Goal: Task Accomplishment & Management: Manage account settings

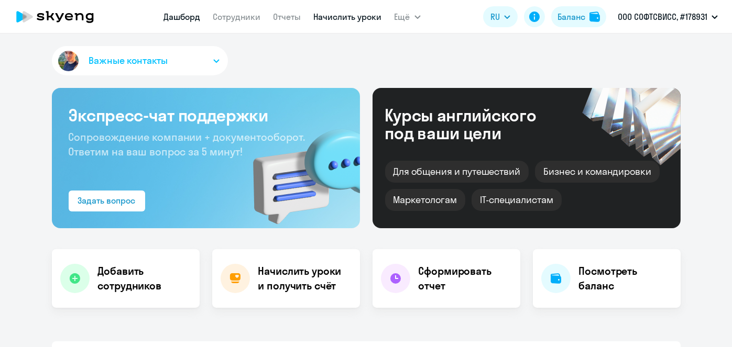
click at [351, 19] on link "Начислить уроки" at bounding box center [348, 17] width 68 height 10
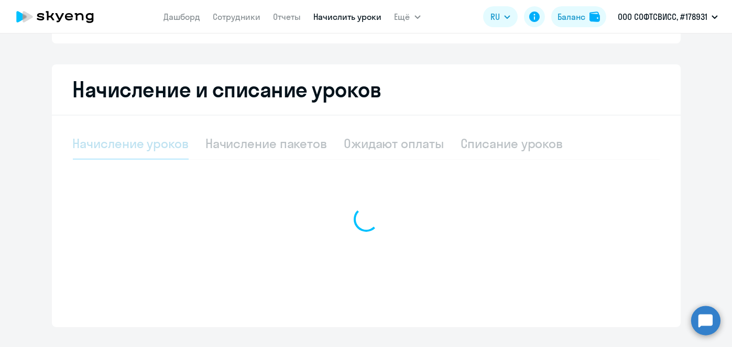
scroll to position [201, 0]
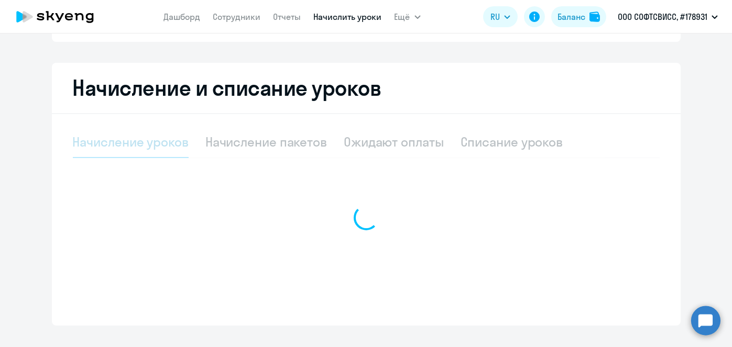
select select "10"
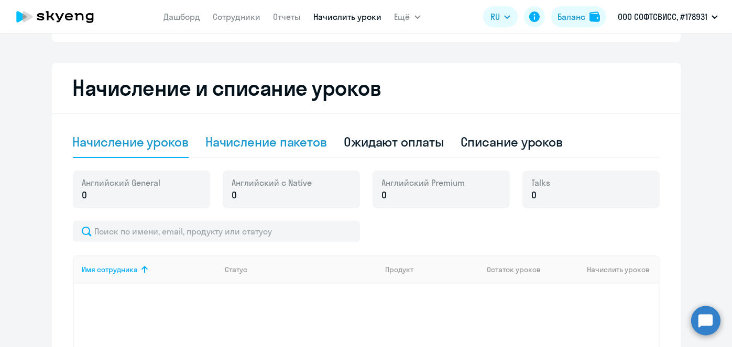
click at [295, 140] on div "Начисление пакетов" at bounding box center [266, 142] width 122 height 17
select select "10"
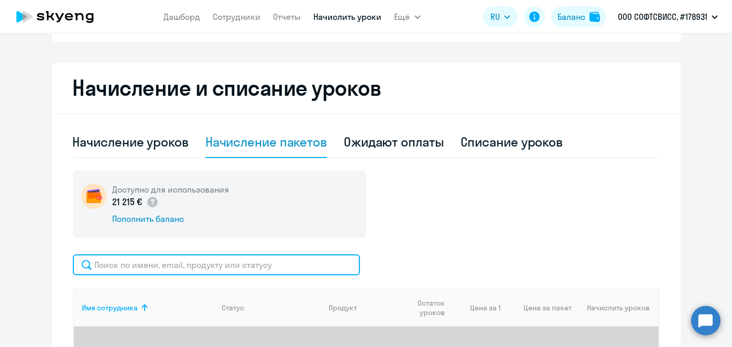
click at [255, 262] on input "text" at bounding box center [216, 265] width 287 height 21
paste input "Neiman"
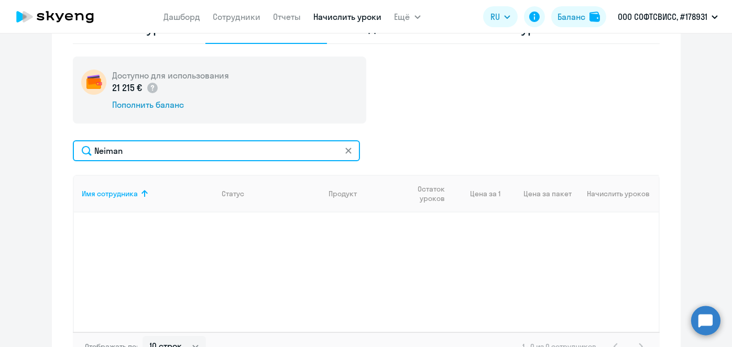
scroll to position [325, 0]
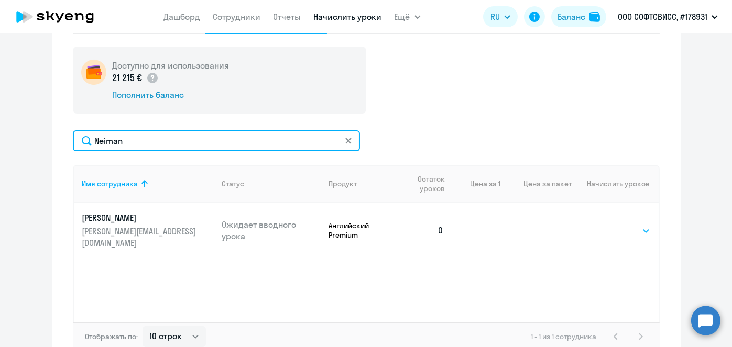
type input "Neiman"
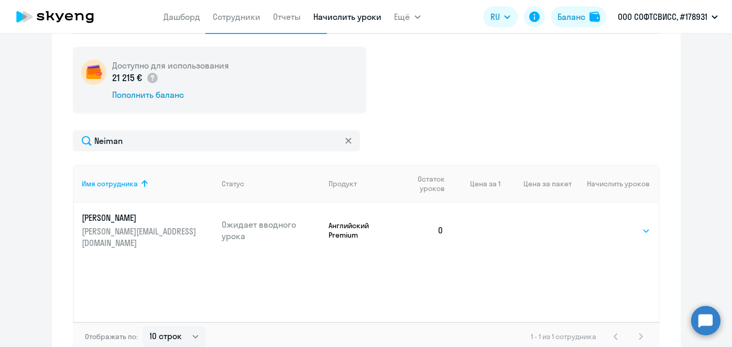
click at [640, 225] on select "Выбрать 8 16 32 64" at bounding box center [628, 231] width 43 height 13
select select "8"
click at [607, 225] on select "Выбрать 8 16 32 64" at bounding box center [628, 231] width 43 height 13
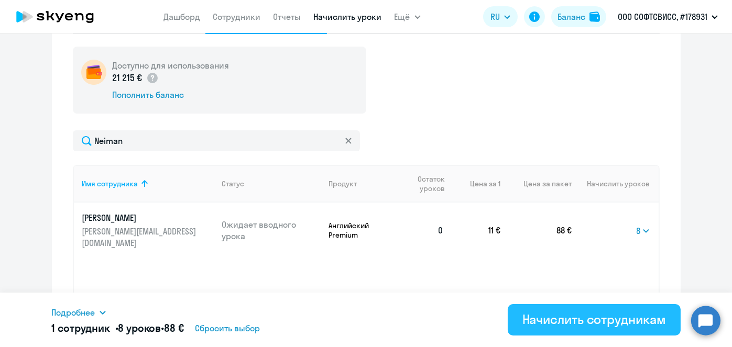
click at [608, 325] on div "Начислить сотрудникам" at bounding box center [594, 319] width 144 height 17
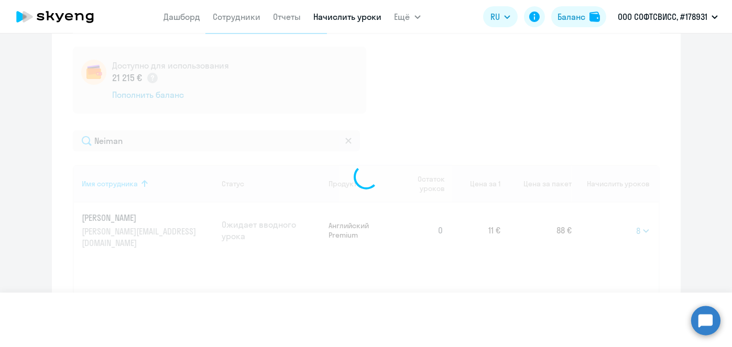
select select
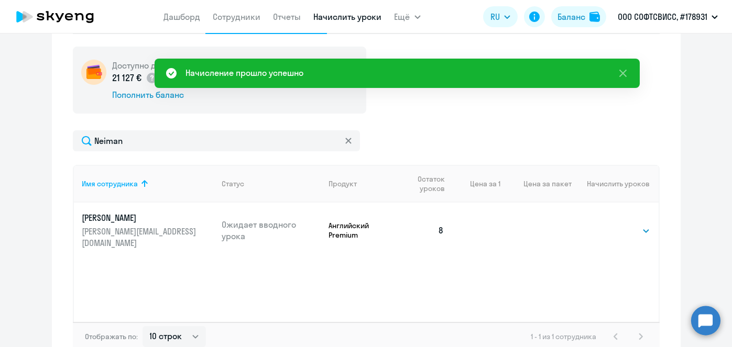
scroll to position [51, 0]
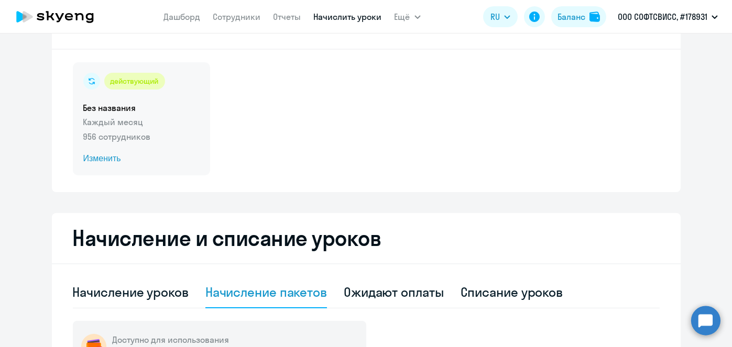
click at [104, 158] on span "Изменить" at bounding box center [141, 158] width 116 height 13
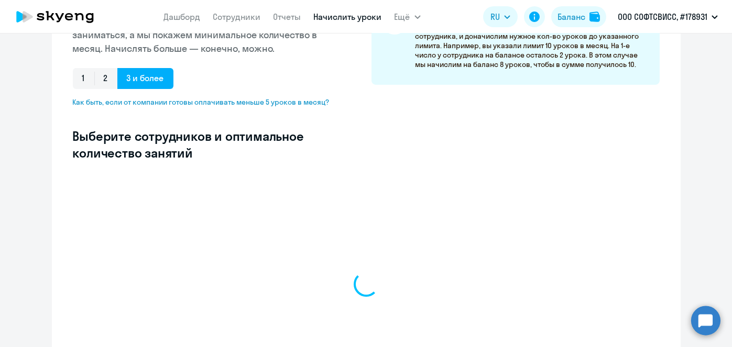
scroll to position [237, 0]
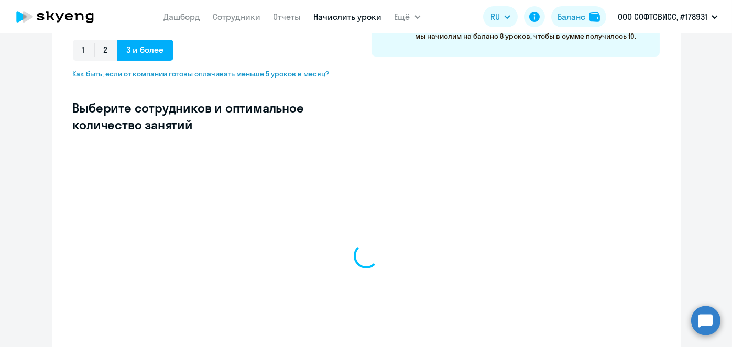
select select "10"
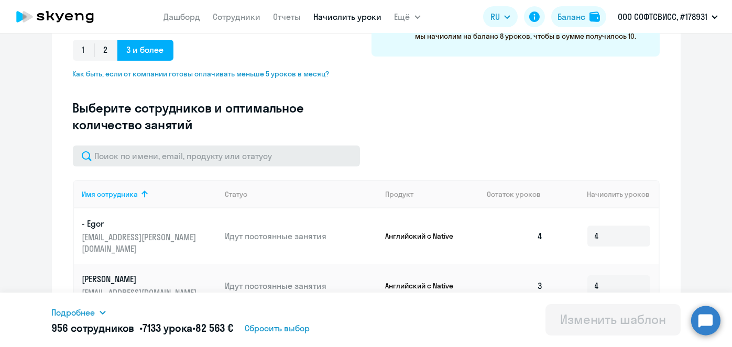
scroll to position [242, 0]
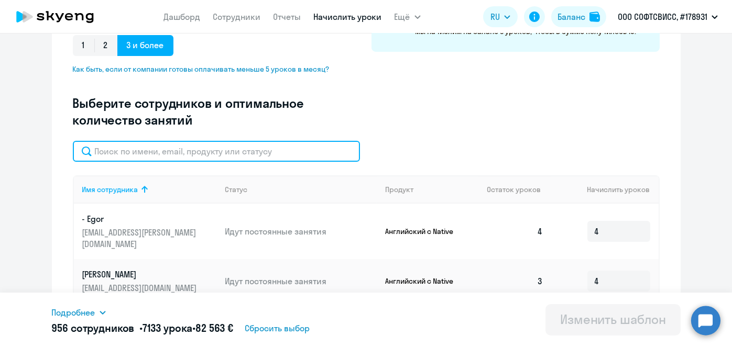
click at [278, 150] on input "text" at bounding box center [216, 151] width 287 height 21
paste input "Neiman"
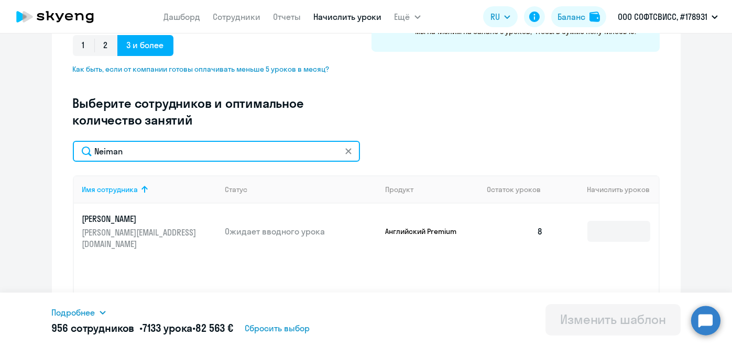
type input "Neiman"
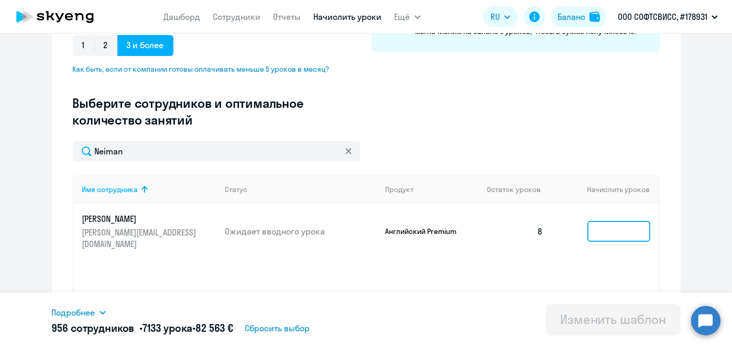
click at [613, 223] on input at bounding box center [618, 231] width 63 height 21
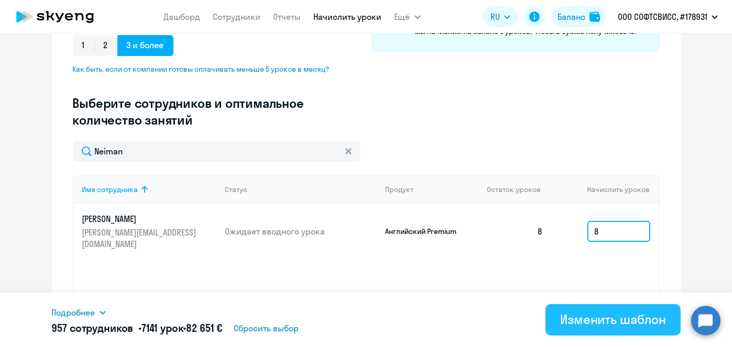
type input "8"
click at [604, 324] on div "Изменить шаблон" at bounding box center [613, 319] width 106 height 17
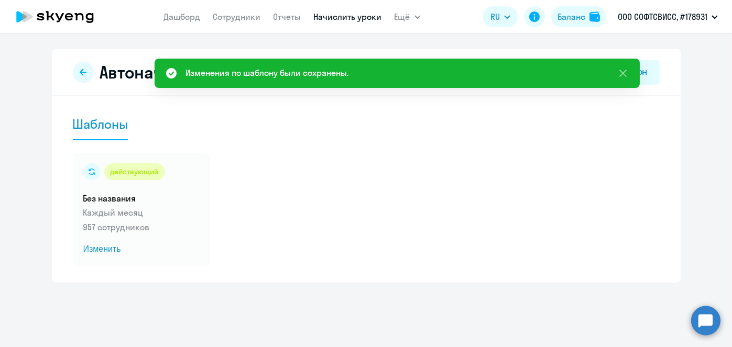
click at [353, 19] on link "Начислить уроки" at bounding box center [348, 17] width 68 height 10
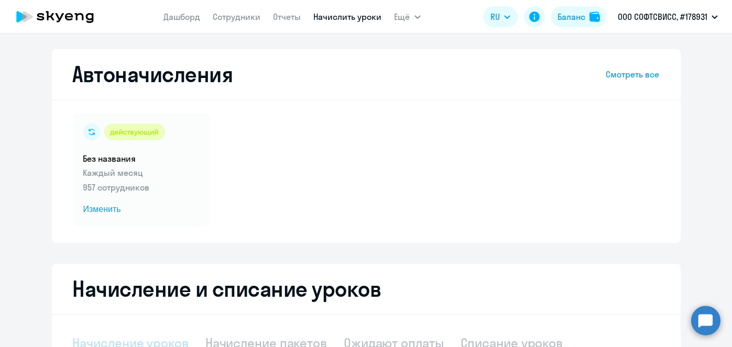
select select "10"
click at [335, 19] on link "Начислить уроки" at bounding box center [348, 17] width 68 height 10
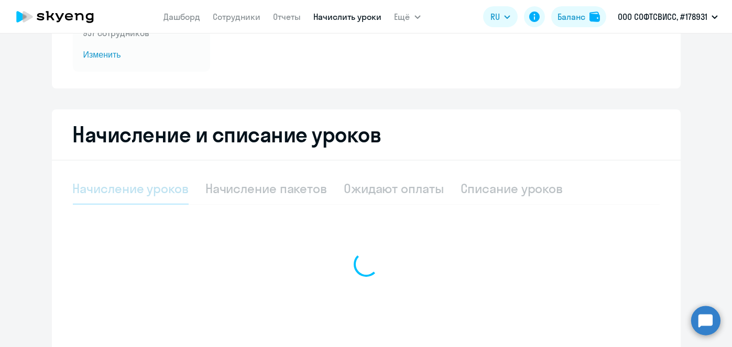
scroll to position [156, 0]
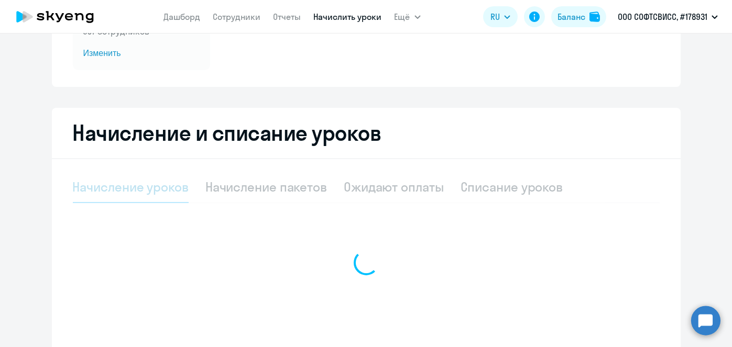
select select "10"
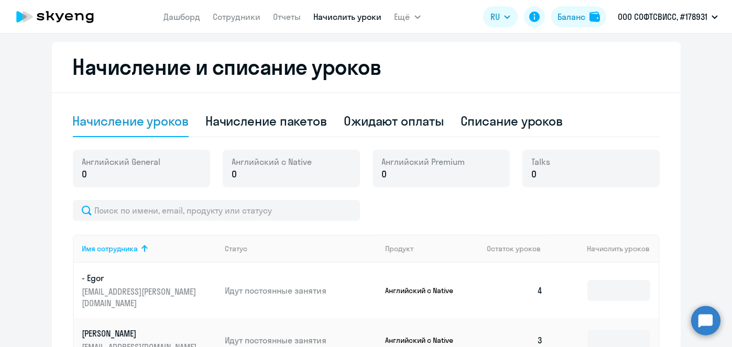
scroll to position [235, 0]
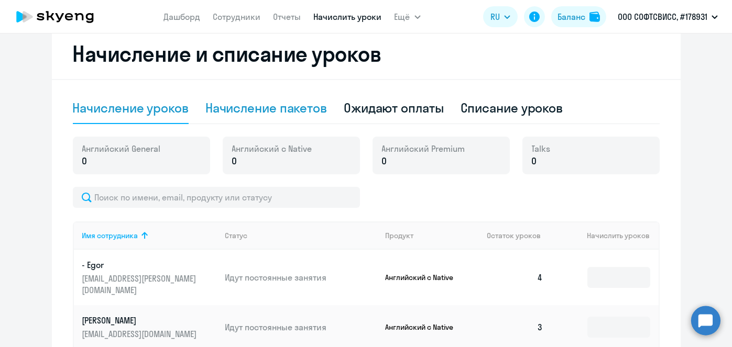
click at [293, 110] on div "Начисление пакетов" at bounding box center [266, 108] width 122 height 17
select select "10"
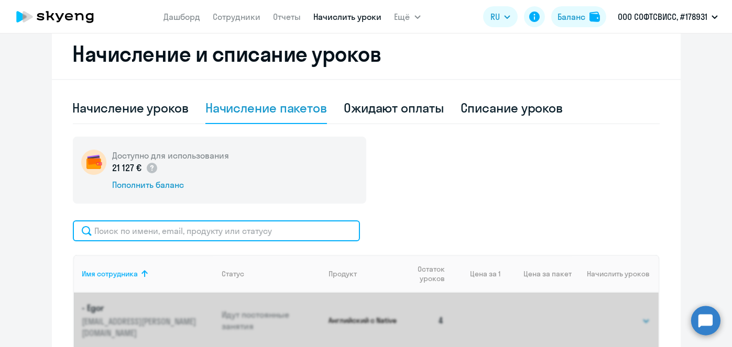
click at [279, 234] on input "text" at bounding box center [216, 231] width 287 height 21
paste input "Churkov"
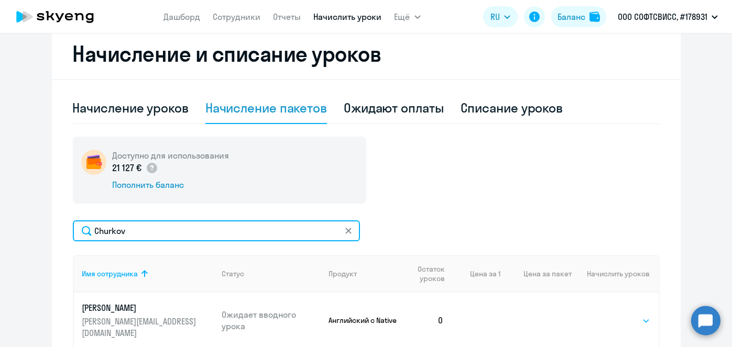
type input "Churkov"
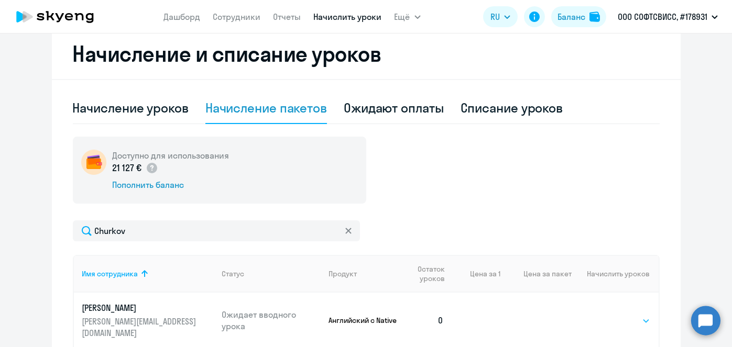
click at [607, 319] on select "Выбрать 1 4 5 9 10 13" at bounding box center [628, 321] width 43 height 13
select select "4"
click at [607, 315] on select "Выбрать 1 4 5 9 10 13" at bounding box center [628, 321] width 43 height 13
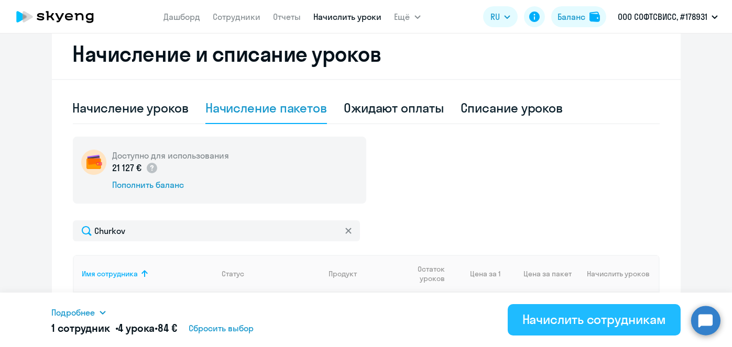
click at [598, 325] on div "Начислить сотрудникам" at bounding box center [594, 319] width 144 height 17
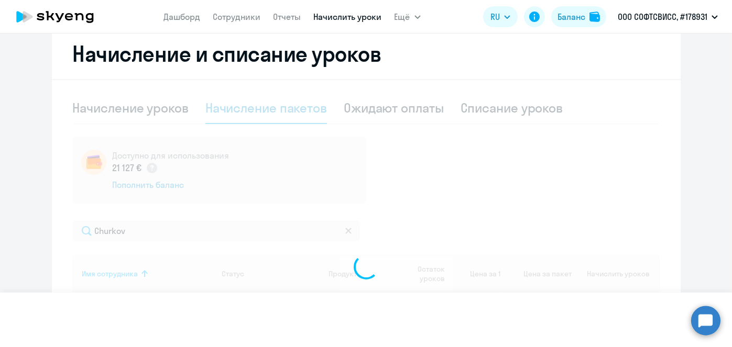
select select
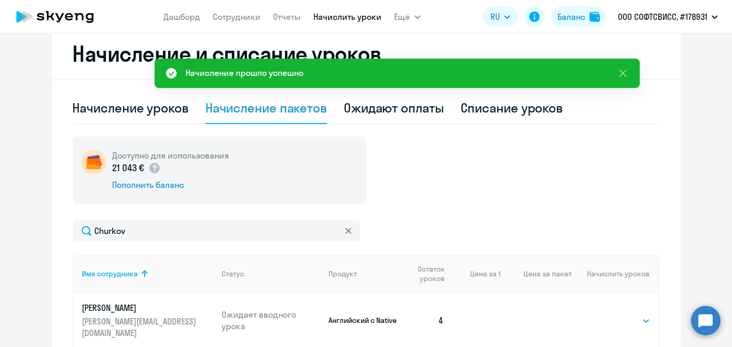
scroll to position [0, 0]
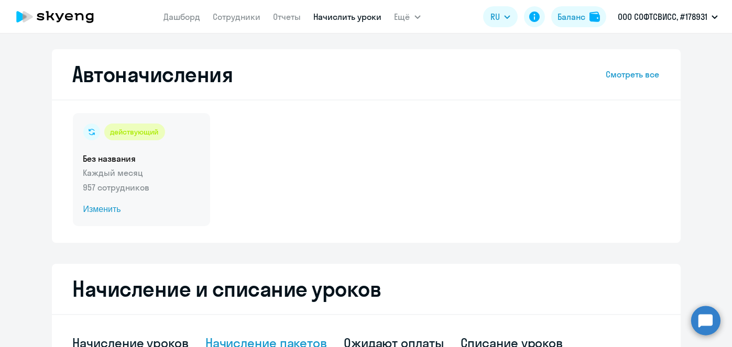
click at [92, 207] on span "Изменить" at bounding box center [141, 209] width 116 height 13
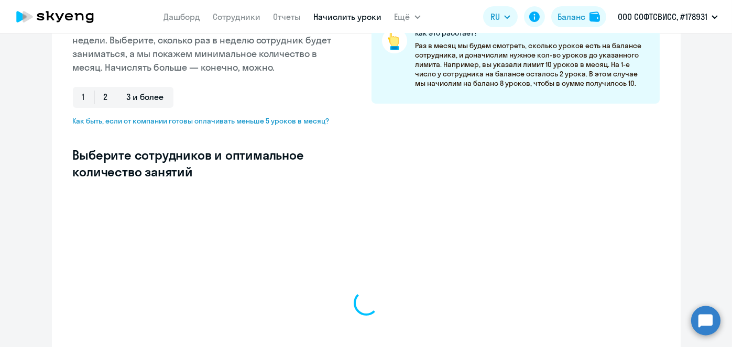
scroll to position [193, 0]
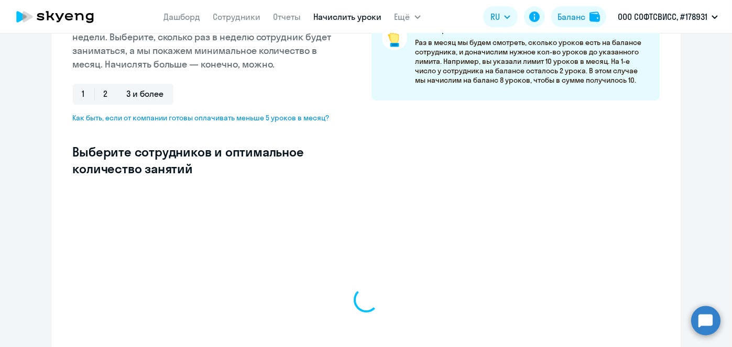
select select "10"
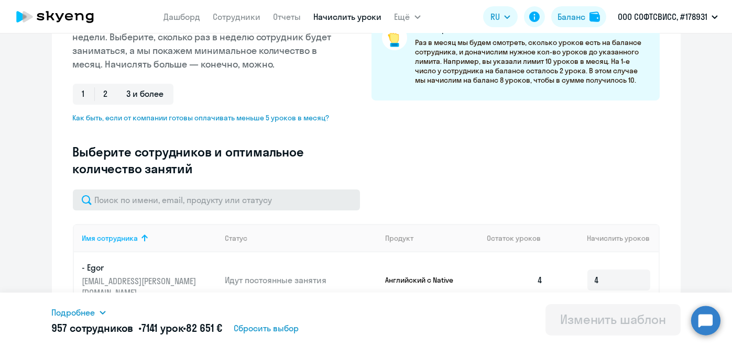
click at [207, 200] on input "text" at bounding box center [216, 200] width 287 height 21
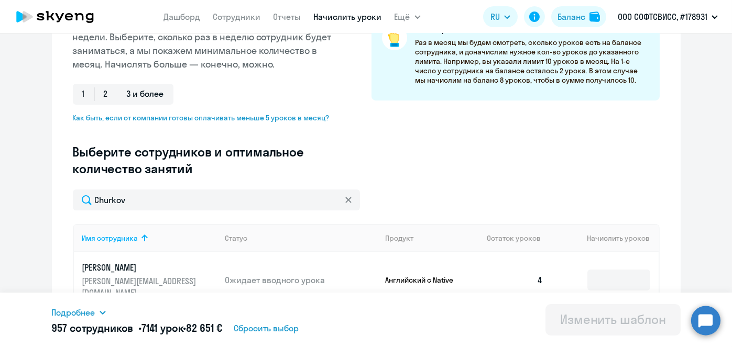
type input "Churkov"
click at [611, 271] on input at bounding box center [618, 280] width 63 height 21
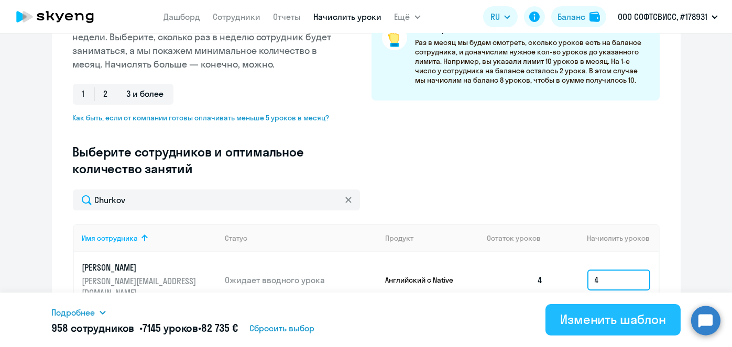
type input "4"
click at [627, 323] on div "Изменить шаблон" at bounding box center [613, 319] width 106 height 17
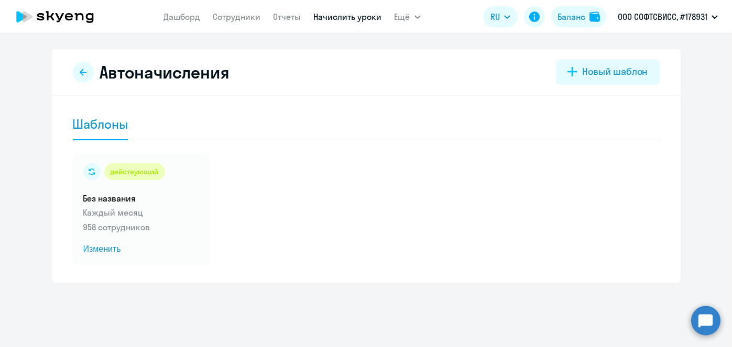
click at [359, 18] on link "Начислить уроки" at bounding box center [348, 17] width 68 height 10
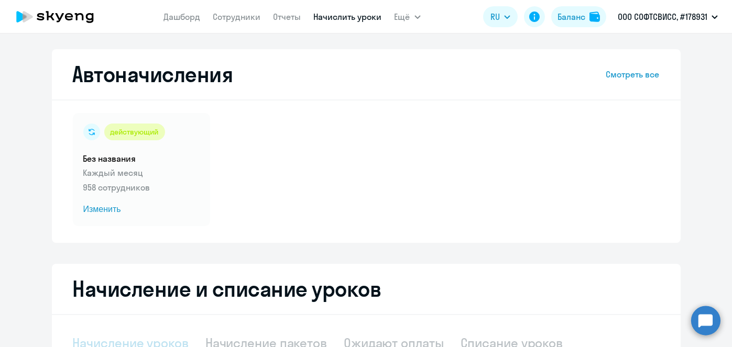
scroll to position [221, 0]
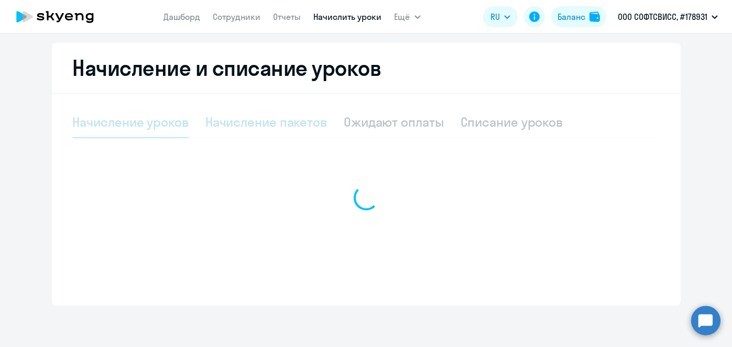
select select "10"
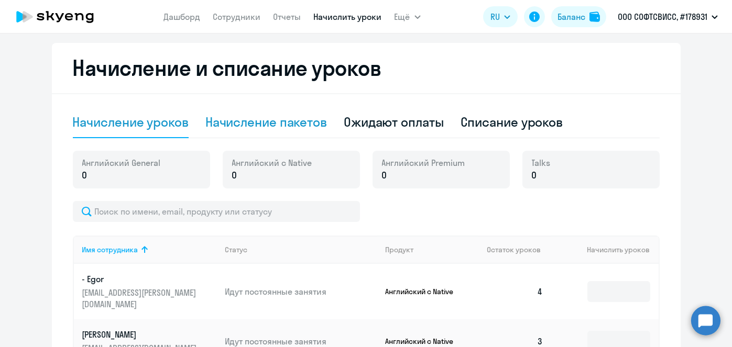
click at [284, 124] on div "Начисление пакетов" at bounding box center [266, 122] width 122 height 17
select select "10"
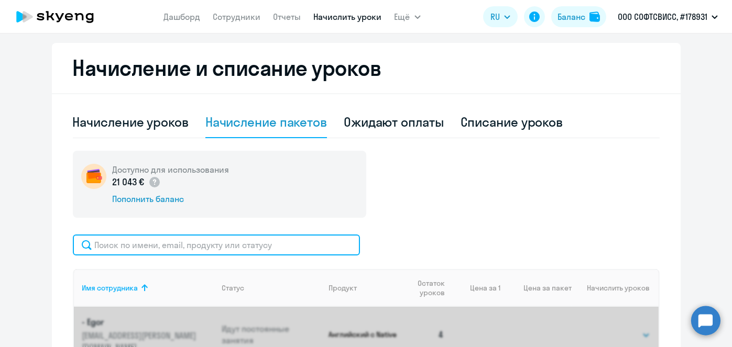
click at [256, 246] on input "text" at bounding box center [216, 245] width 287 height 21
paste input "Rozovyk"
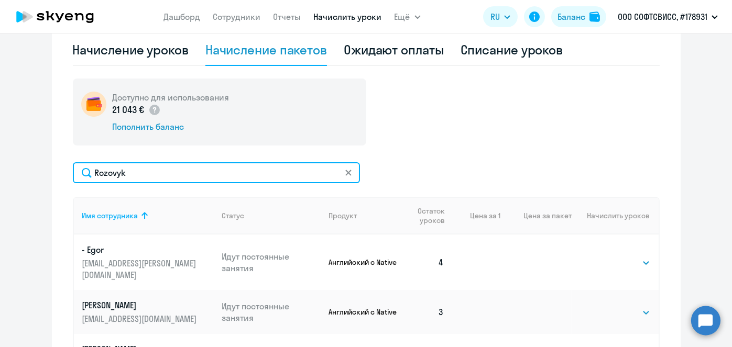
scroll to position [308, 0]
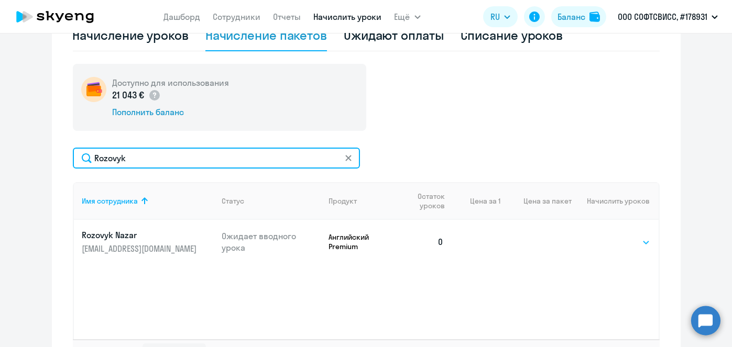
type input "Rozovyk"
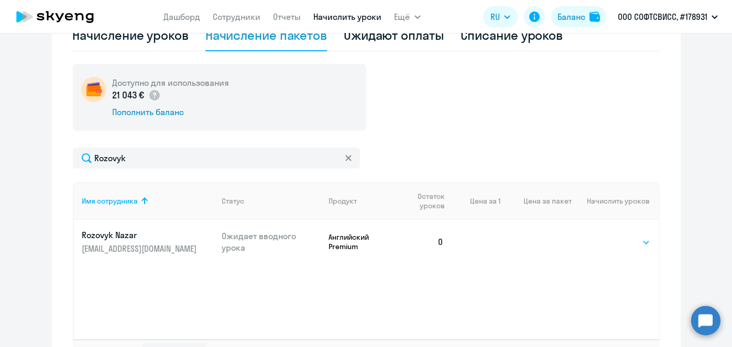
click at [636, 244] on select "Выбрать 8 16 32 64" at bounding box center [628, 242] width 43 height 13
select select "8"
click at [607, 236] on select "Выбрать 8 16 32 64" at bounding box center [628, 242] width 43 height 13
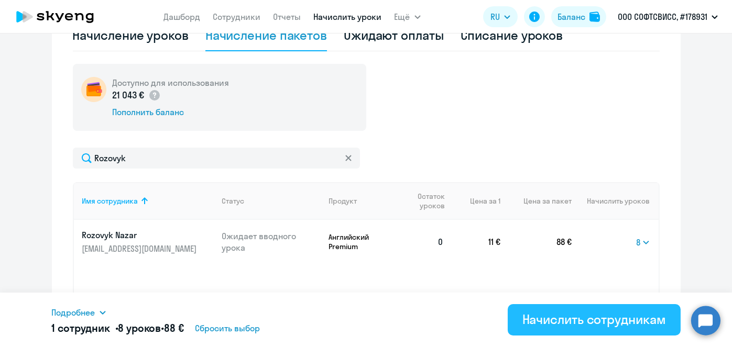
click at [601, 324] on div "Начислить сотрудникам" at bounding box center [594, 319] width 144 height 17
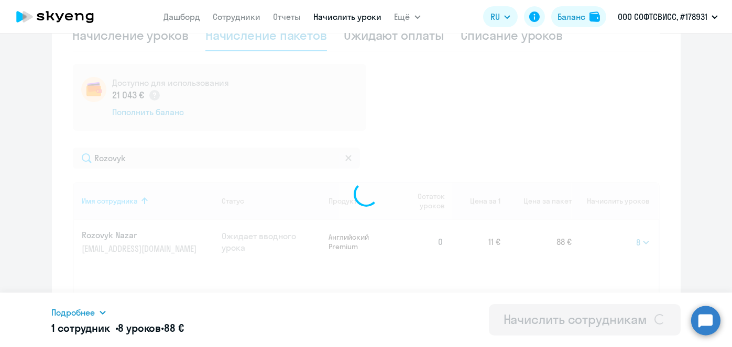
select select
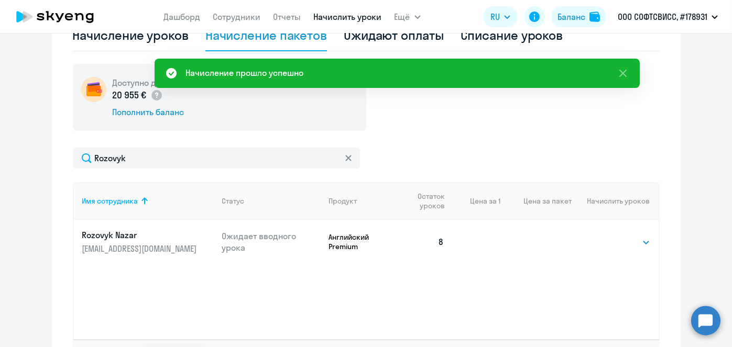
scroll to position [34, 0]
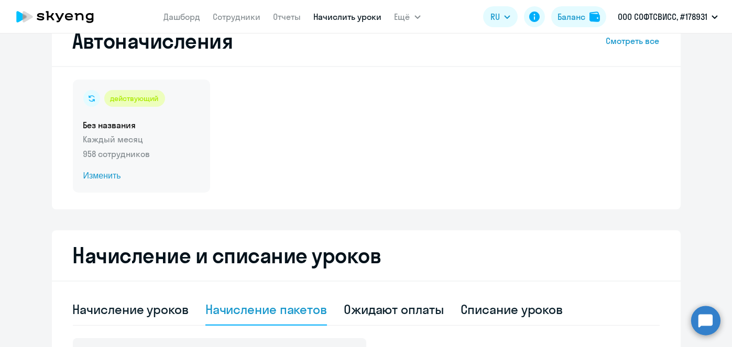
click at [103, 179] on span "Изменить" at bounding box center [141, 176] width 116 height 13
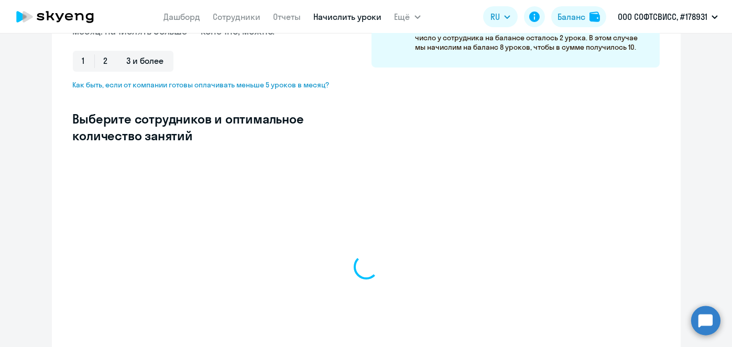
scroll to position [229, 0]
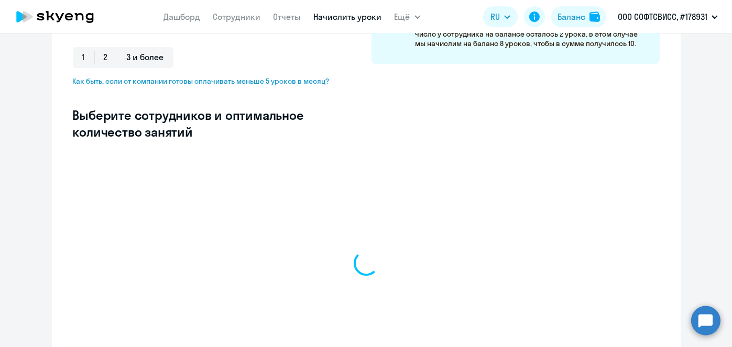
select select "10"
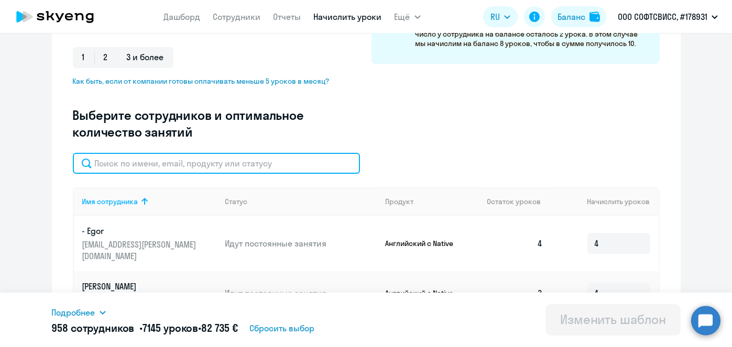
click at [244, 164] on input "text" at bounding box center [216, 163] width 287 height 21
paste input "Rozovyk"
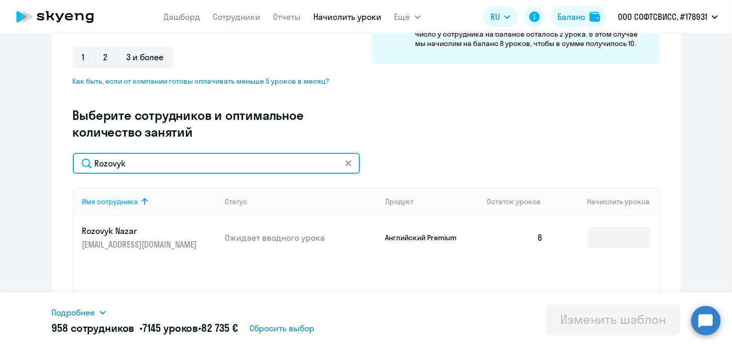
type input "Rozovyk"
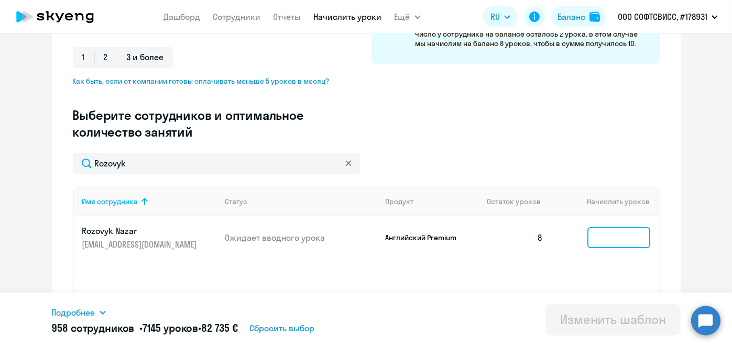
click at [608, 241] on input at bounding box center [618, 237] width 63 height 21
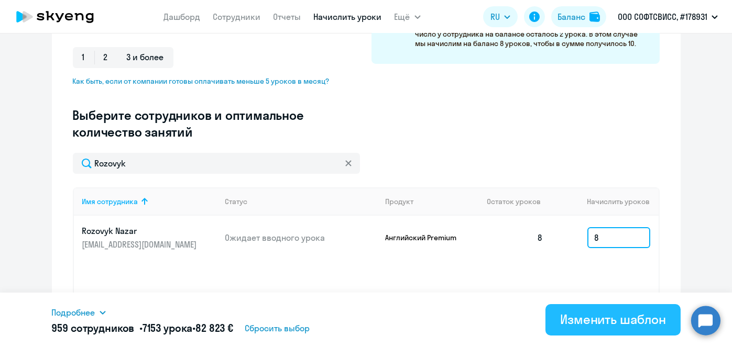
type input "8"
click at [606, 316] on div "Изменить шаблон" at bounding box center [613, 319] width 106 height 17
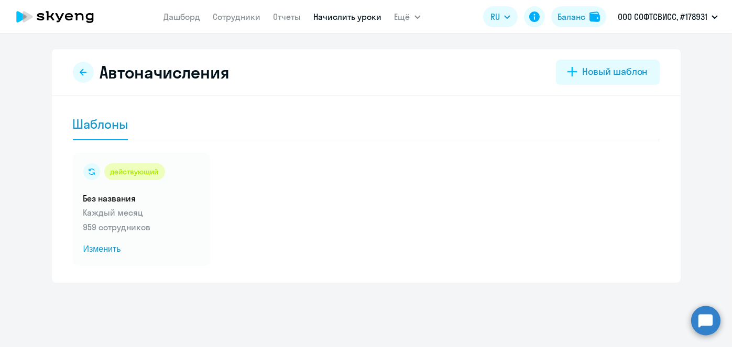
click at [328, 18] on link "Начислить уроки" at bounding box center [348, 17] width 68 height 10
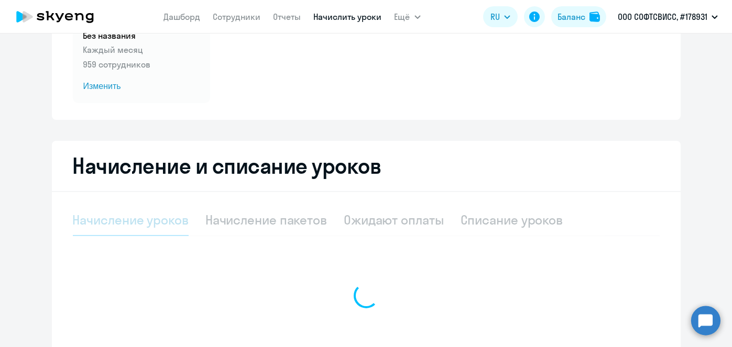
scroll to position [125, 0]
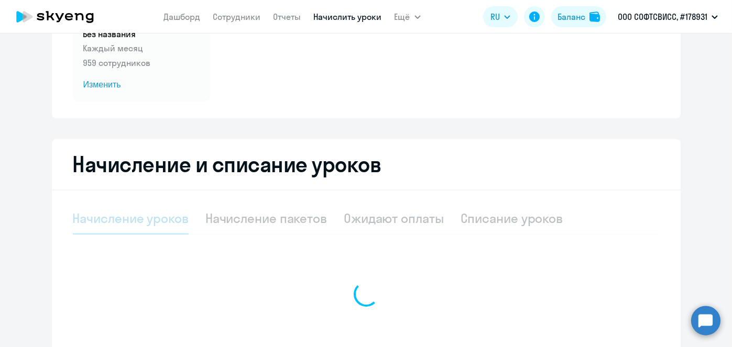
select select "10"
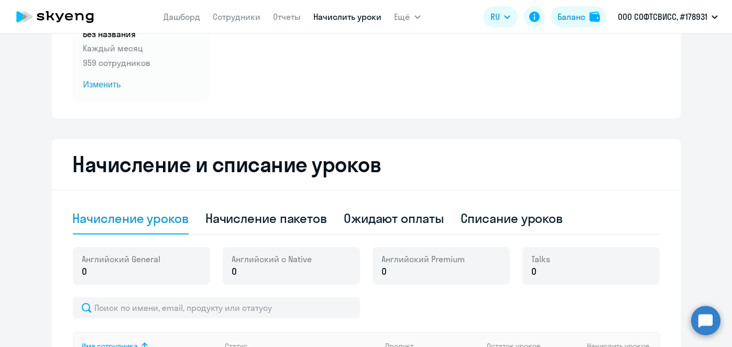
scroll to position [177, 0]
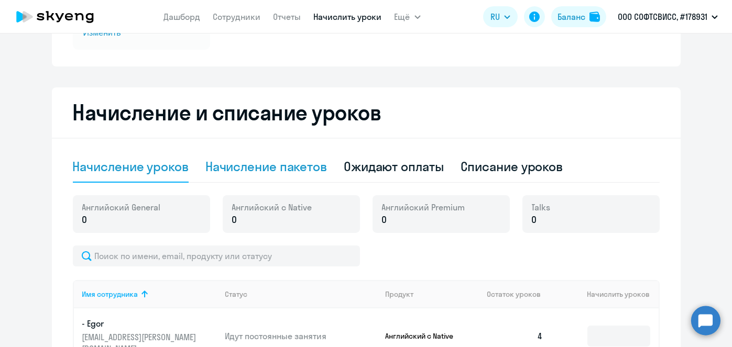
click at [271, 173] on div "Начисление пакетов" at bounding box center [266, 166] width 122 height 17
select select "10"
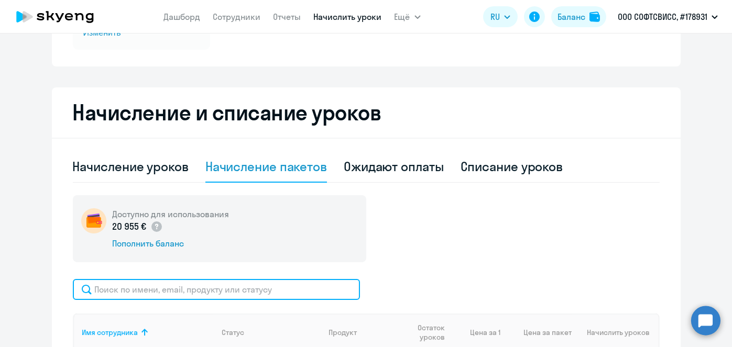
click at [323, 290] on input "text" at bounding box center [216, 289] width 287 height 21
paste input "Vauchetski"
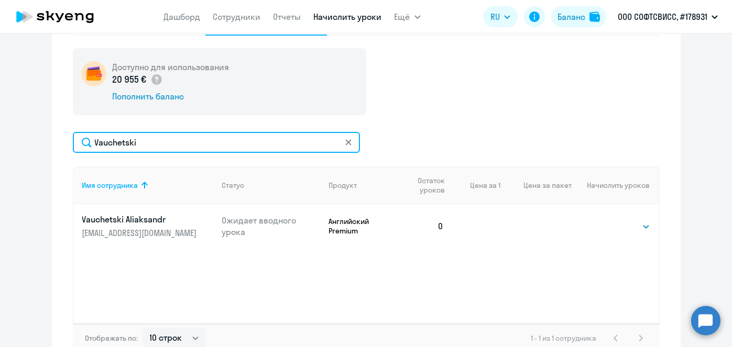
scroll to position [325, 0]
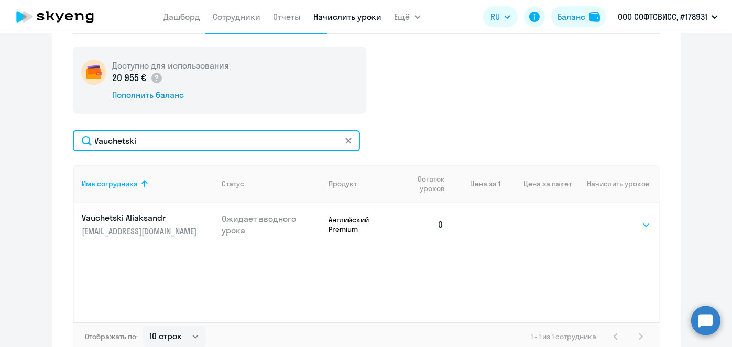
type input "Vauchetski"
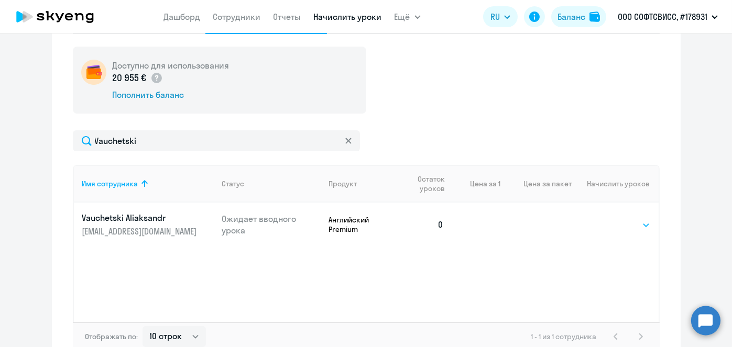
click at [620, 223] on select "Выбрать 8 16 32 64" at bounding box center [628, 225] width 43 height 13
select select "8"
click at [607, 219] on select "Выбрать 8 16 32 64" at bounding box center [628, 225] width 43 height 13
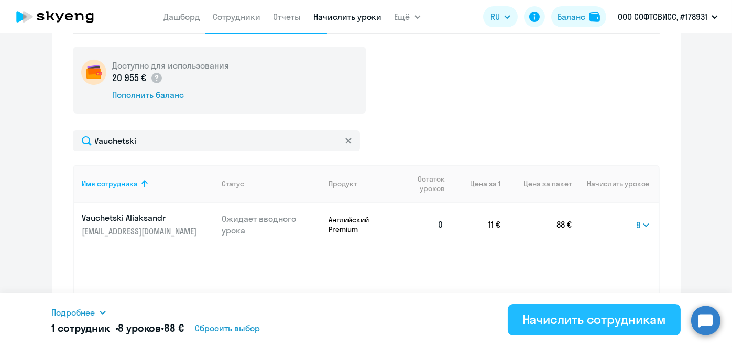
click at [599, 322] on div "Начислить сотрудникам" at bounding box center [594, 319] width 144 height 17
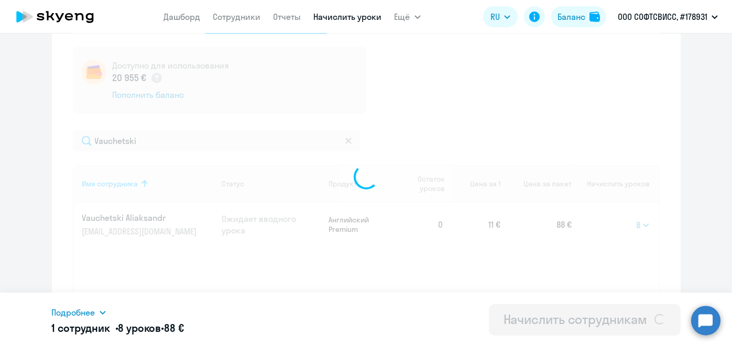
select select
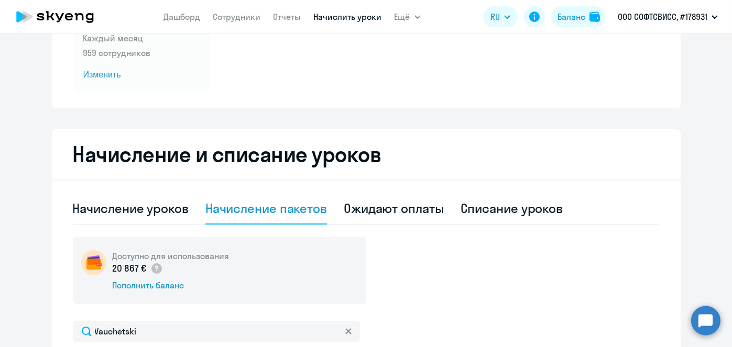
scroll to position [0, 0]
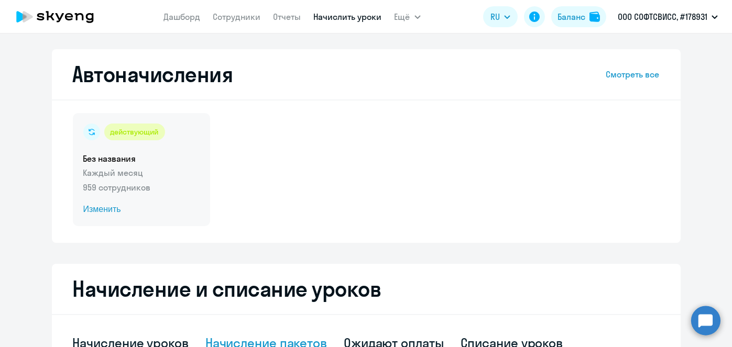
click at [101, 213] on span "Изменить" at bounding box center [141, 209] width 116 height 13
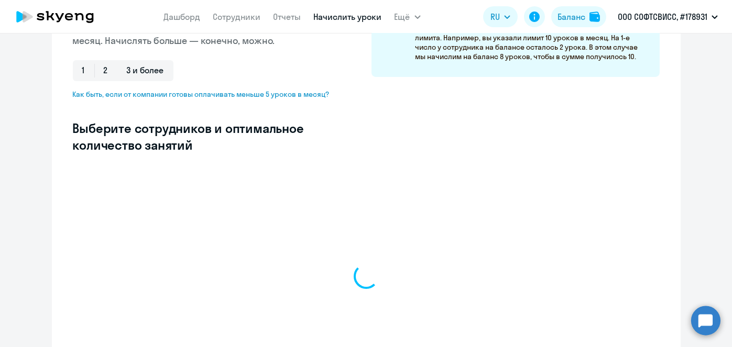
scroll to position [217, 0]
select select "10"
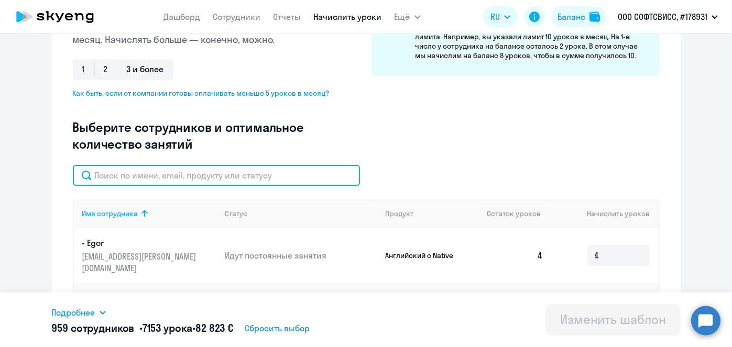
click at [300, 180] on input "text" at bounding box center [216, 175] width 287 height 21
paste input "Vauchetski"
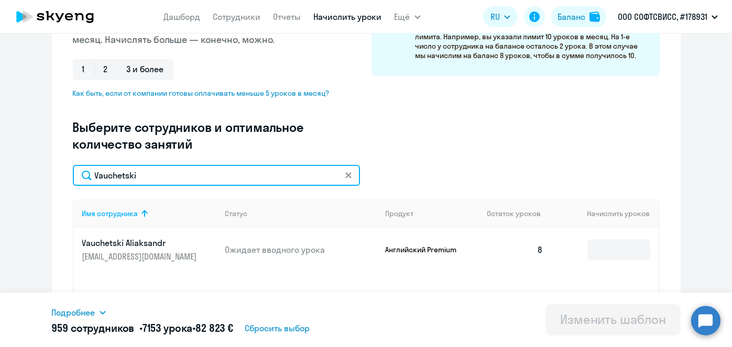
type input "Vauchetski"
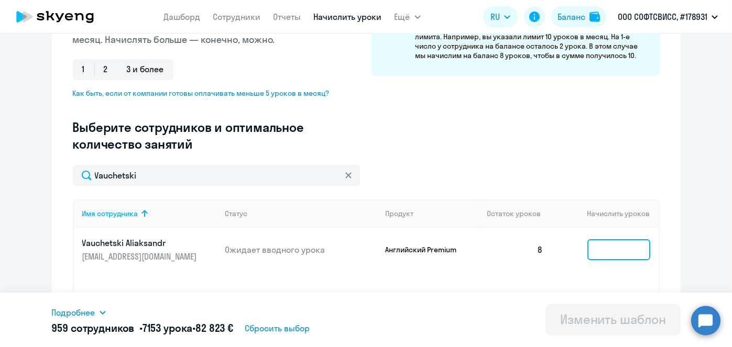
click at [616, 247] on input at bounding box center [618, 249] width 63 height 21
click at [615, 251] on input at bounding box center [618, 249] width 63 height 21
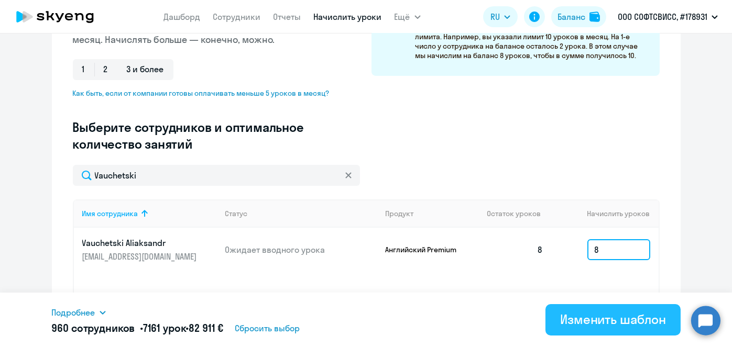
type input "8"
click at [606, 322] on div "Изменить шаблон" at bounding box center [613, 319] width 106 height 17
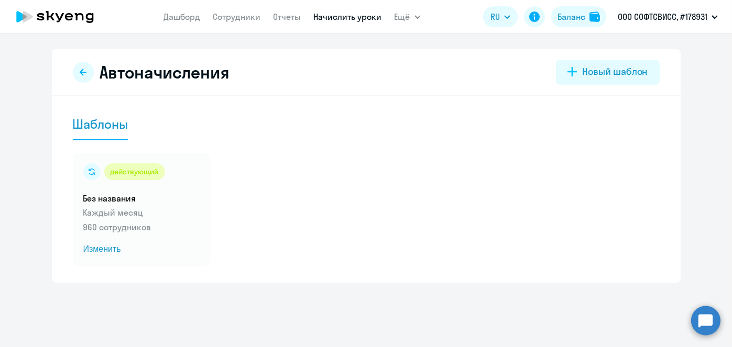
click at [341, 19] on link "Начислить уроки" at bounding box center [348, 17] width 68 height 10
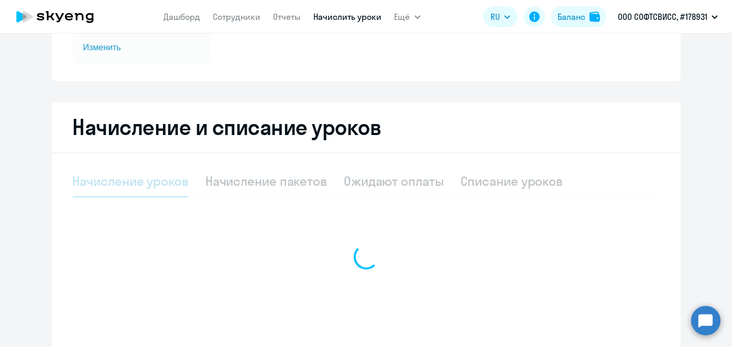
scroll to position [163, 0]
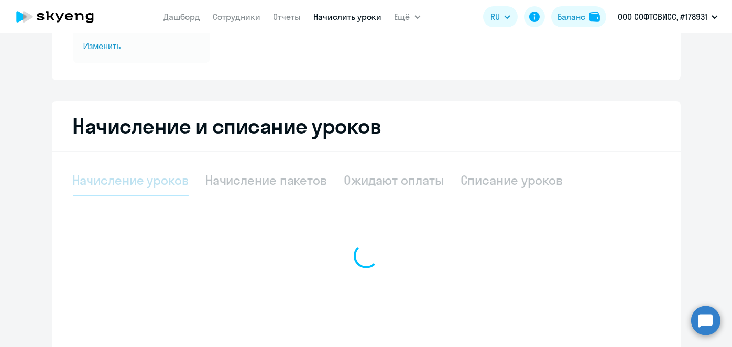
select select "10"
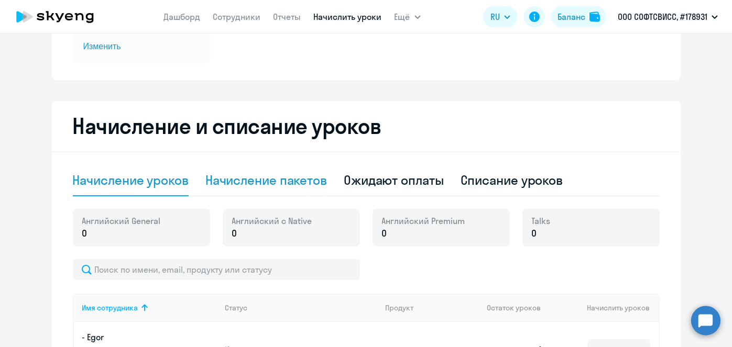
click at [283, 174] on div "Начисление пакетов" at bounding box center [266, 180] width 122 height 17
select select "10"
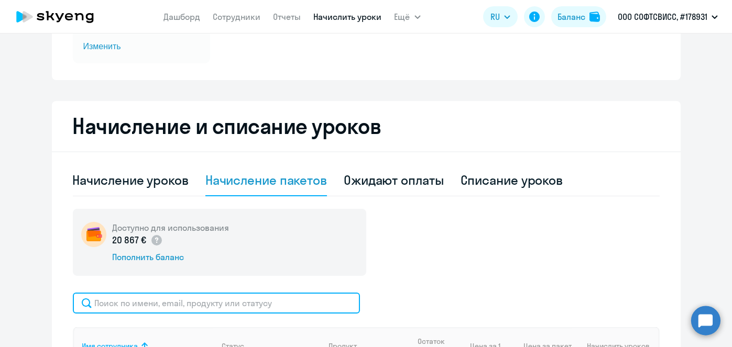
click at [293, 301] on input "text" at bounding box center [216, 303] width 287 height 21
paste input "Samoilov"
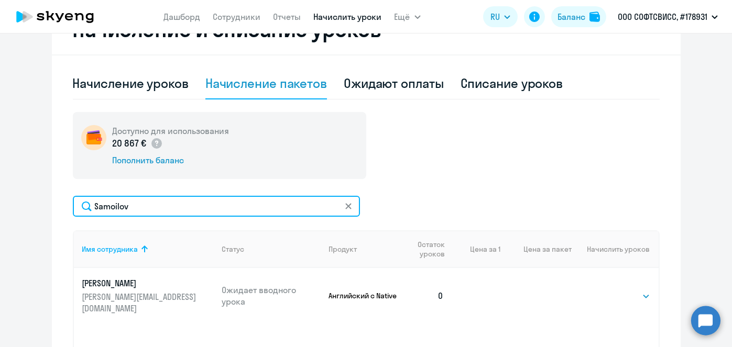
scroll to position [276, 0]
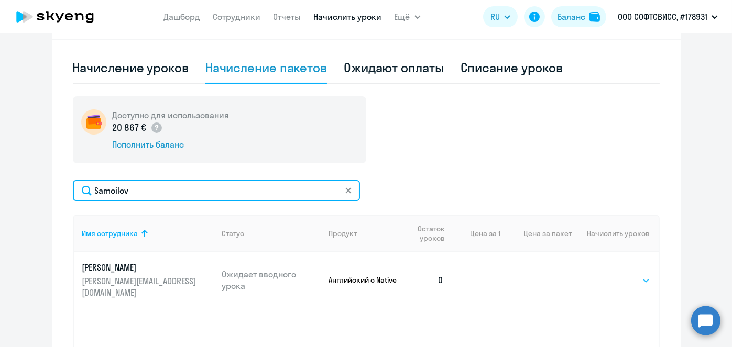
type input "Samoilov"
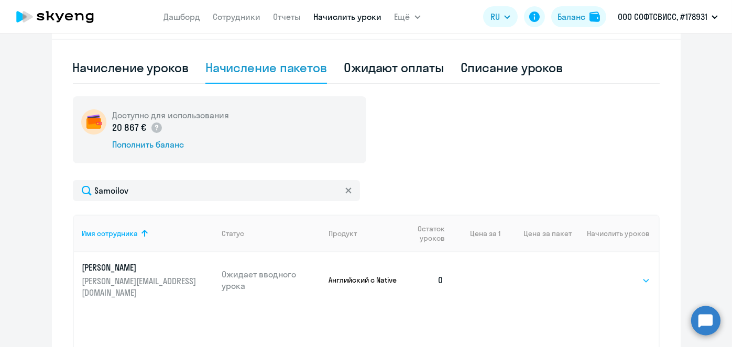
click at [638, 276] on select "Выбрать 1 4 5 9 10 13" at bounding box center [628, 281] width 43 height 13
select select "4"
click at [607, 275] on select "Выбрать 1 4 5 9 10 13" at bounding box center [628, 281] width 43 height 13
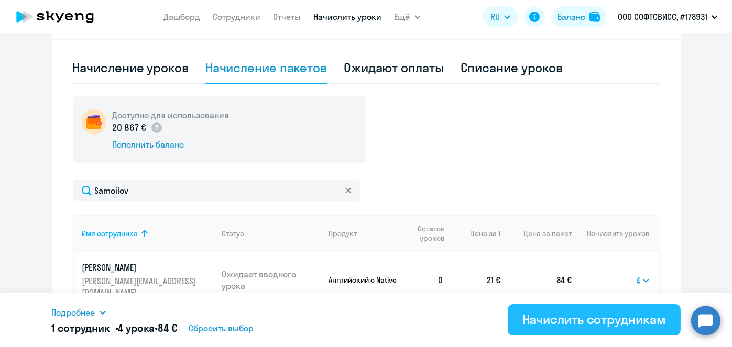
click at [570, 321] on div "Начислить сотрудникам" at bounding box center [594, 319] width 144 height 17
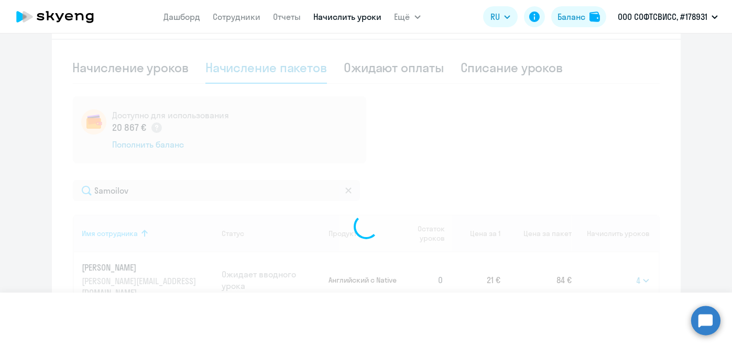
select select
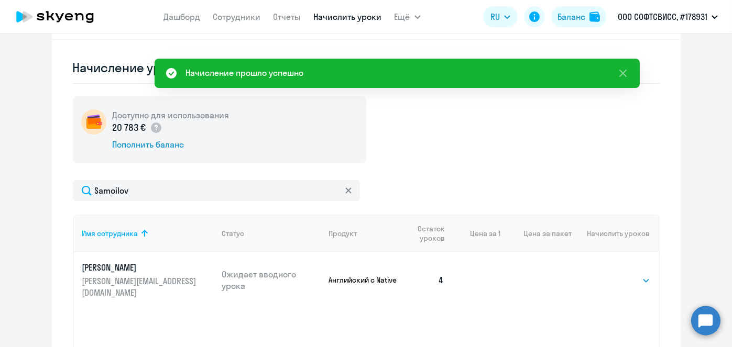
scroll to position [1, 0]
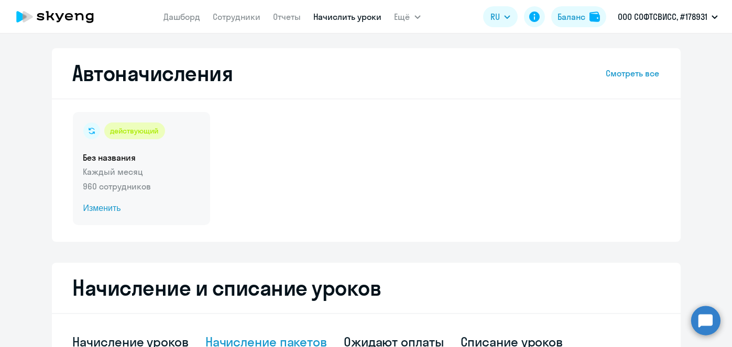
click at [101, 213] on span "Изменить" at bounding box center [141, 208] width 116 height 13
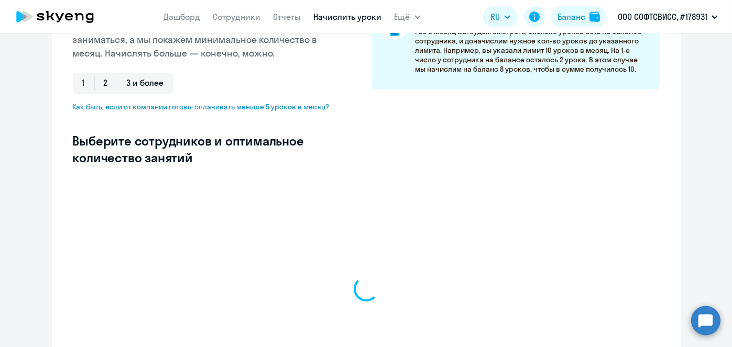
scroll to position [208, 0]
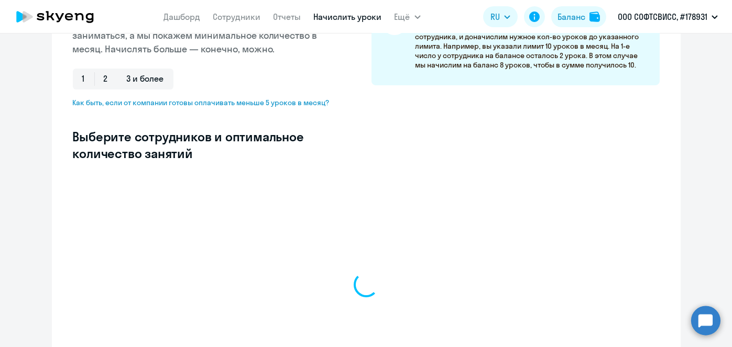
select select "10"
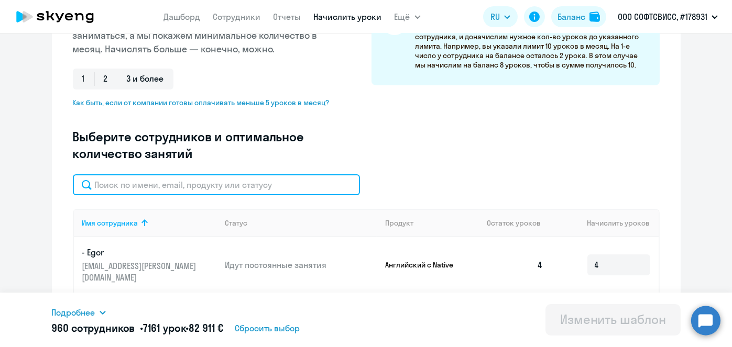
click at [293, 184] on input "text" at bounding box center [216, 184] width 287 height 21
paste input "Samoilov"
type input "Samoilov"
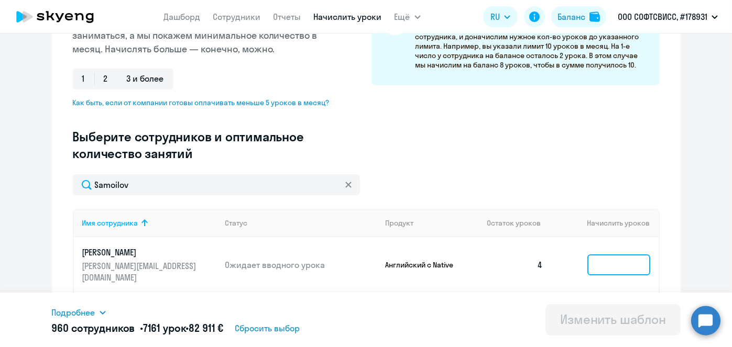
click at [627, 259] on input at bounding box center [618, 265] width 63 height 21
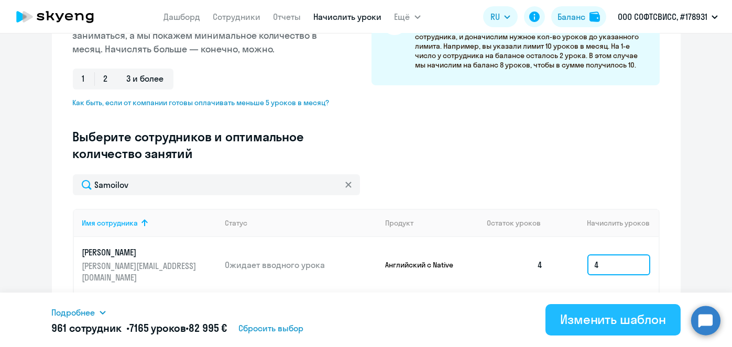
type input "4"
click at [617, 320] on div "Изменить шаблон" at bounding box center [613, 319] width 106 height 17
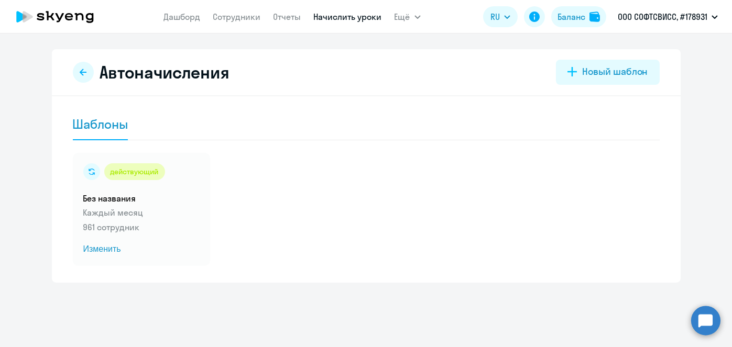
click at [359, 17] on link "Начислить уроки" at bounding box center [348, 17] width 68 height 10
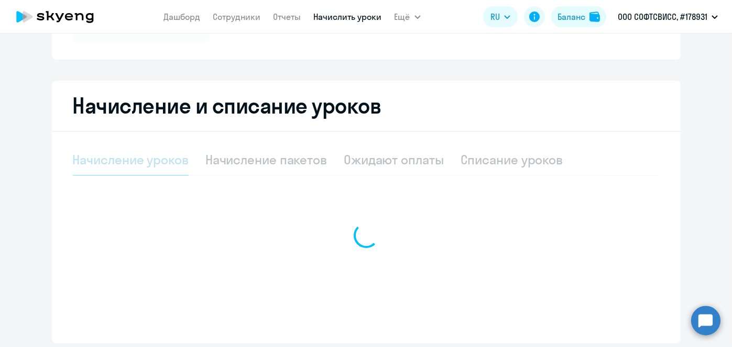
scroll to position [194, 0]
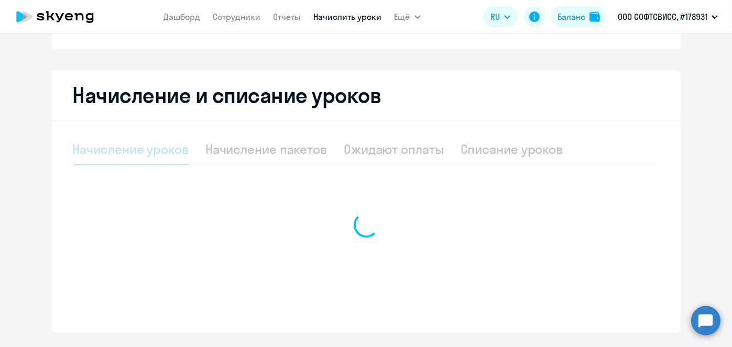
select select "10"
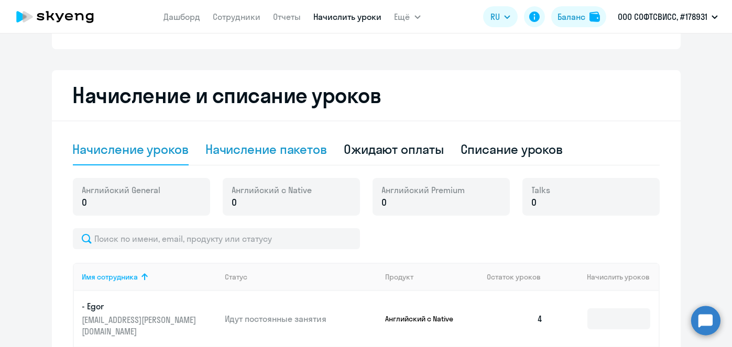
click at [294, 151] on div "Начисление пакетов" at bounding box center [266, 149] width 122 height 17
select select "10"
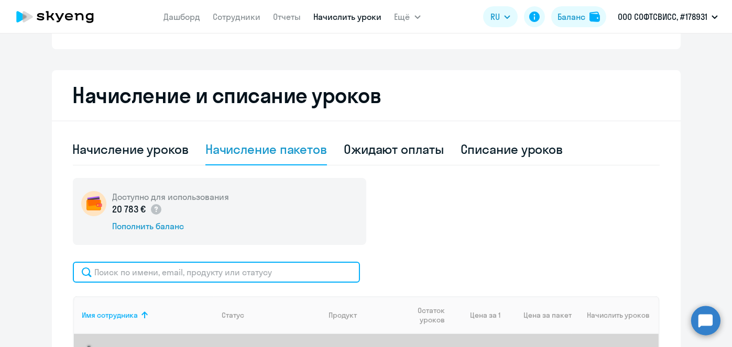
click at [293, 270] on input "text" at bounding box center [216, 272] width 287 height 21
paste input "Kurs"
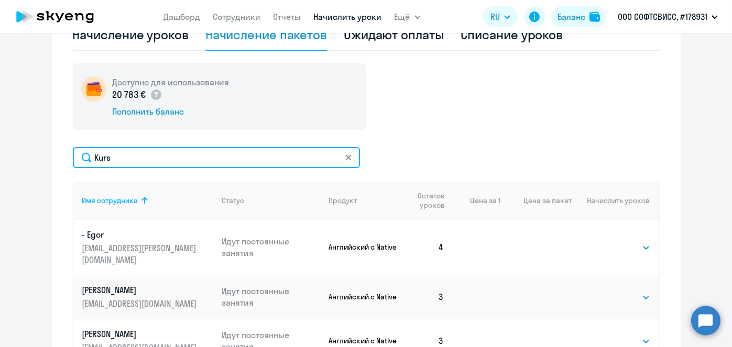
scroll to position [331, 0]
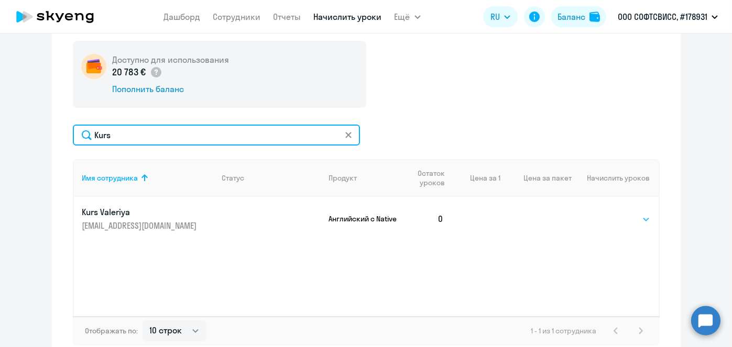
type input "Kurs"
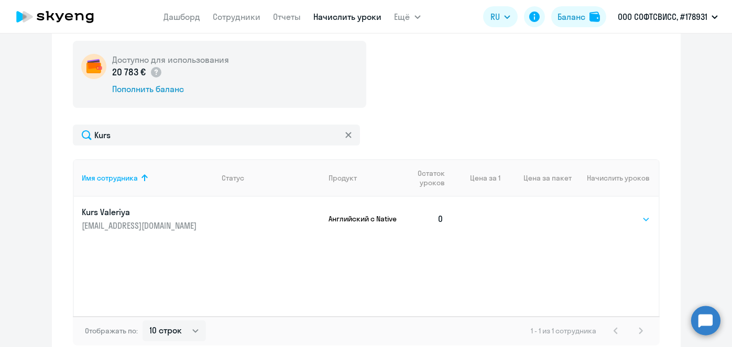
click at [635, 218] on select "Выбрать 1 4 5 9 10 13" at bounding box center [628, 219] width 43 height 13
select select "4"
click at [607, 213] on select "Выбрать 1 4 5 9 10 13" at bounding box center [628, 219] width 43 height 13
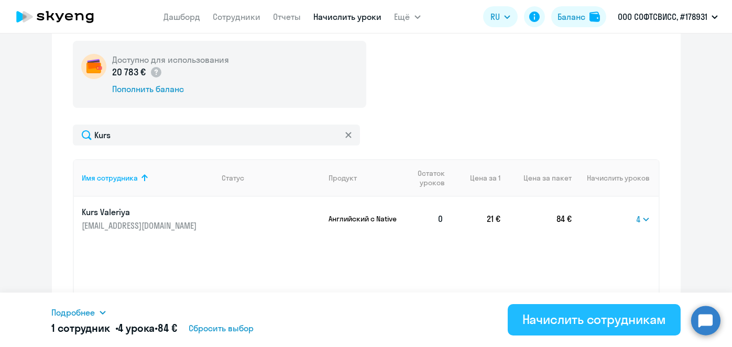
scroll to position [388, 0]
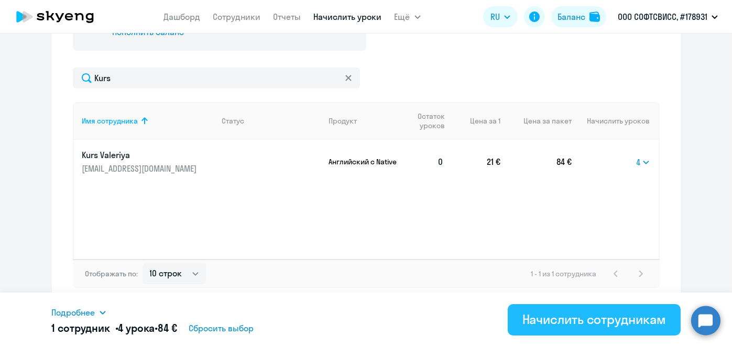
click at [619, 322] on div "Начислить сотрудникам" at bounding box center [594, 319] width 144 height 17
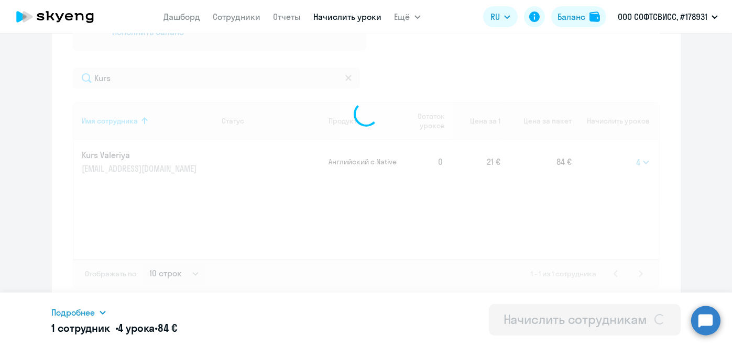
select select
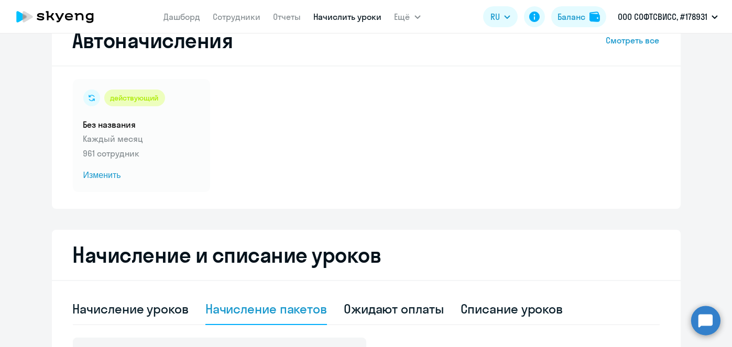
scroll to position [37, 0]
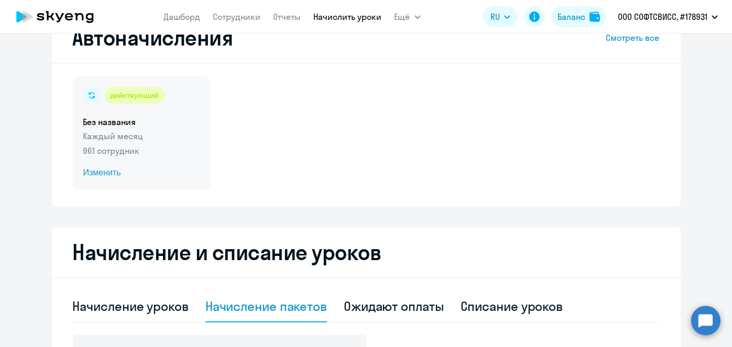
click at [105, 175] on span "Изменить" at bounding box center [141, 173] width 116 height 13
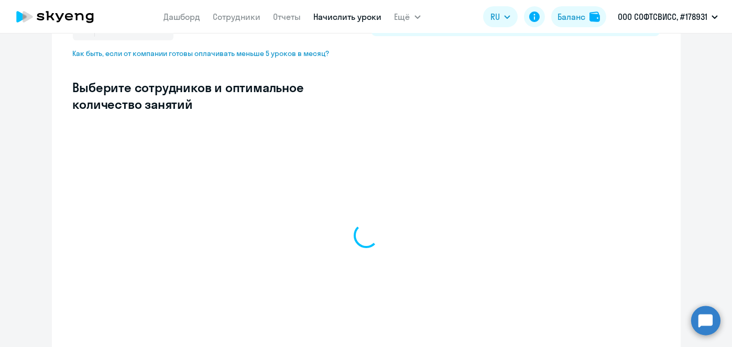
scroll to position [259, 0]
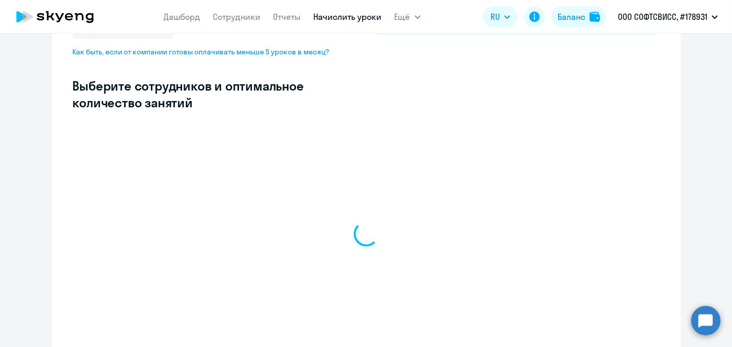
select select "10"
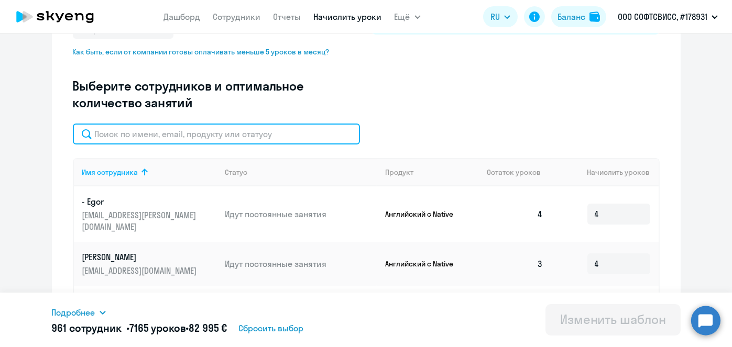
click at [266, 133] on input "text" at bounding box center [216, 134] width 287 height 21
paste input "Kurs"
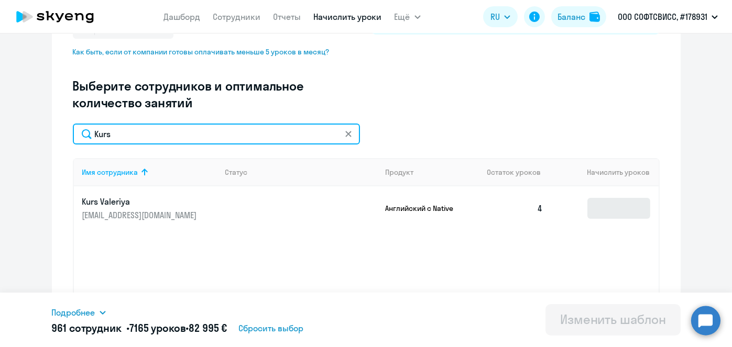
type input "Kurs"
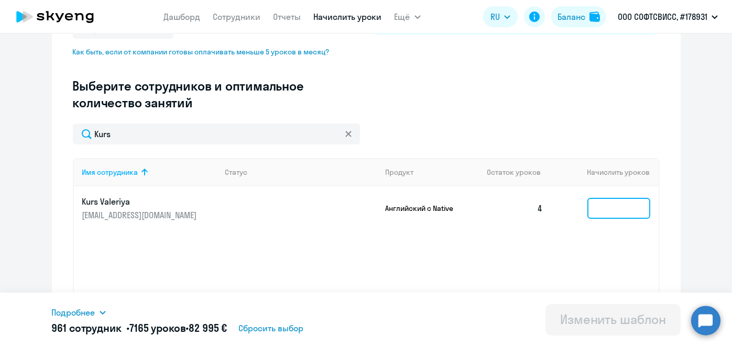
click at [631, 211] on input at bounding box center [618, 208] width 63 height 21
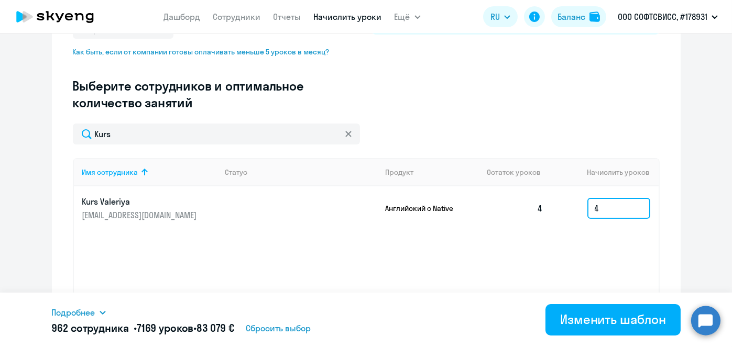
type input "4"
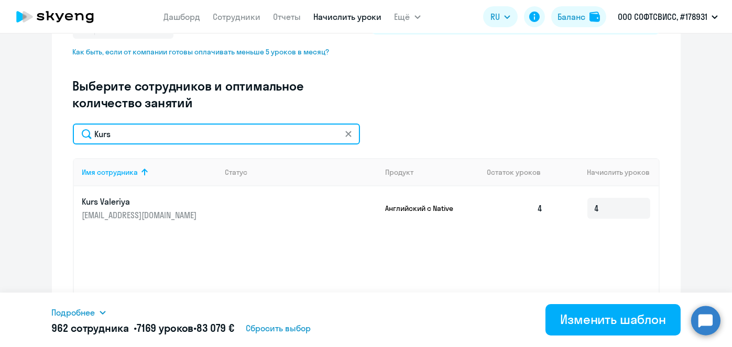
click at [216, 135] on input "Kurs" at bounding box center [216, 134] width 287 height 21
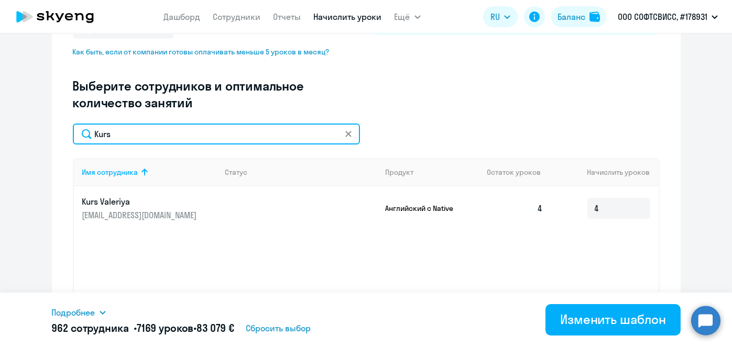
paste input "Samoilov"
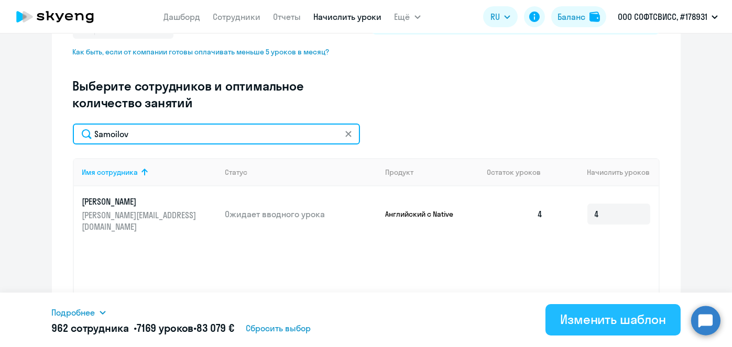
type input "Samoilov"
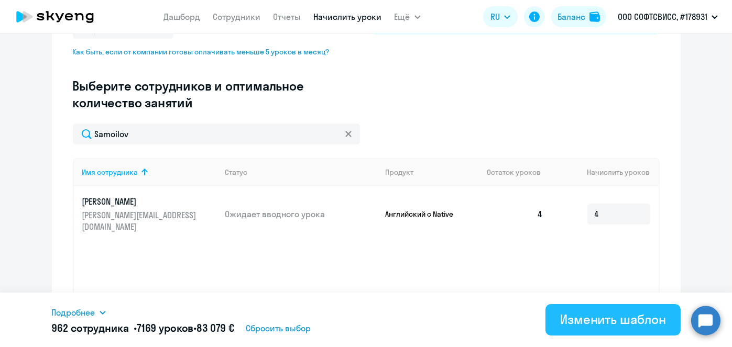
click at [577, 321] on div "Изменить шаблон" at bounding box center [613, 319] width 106 height 17
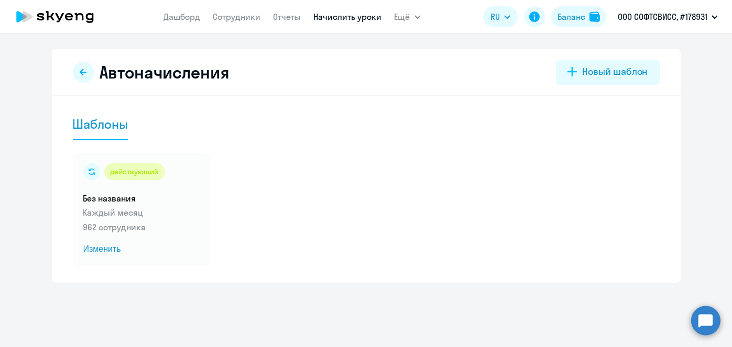
click at [345, 18] on link "Начислить уроки" at bounding box center [348, 17] width 68 height 10
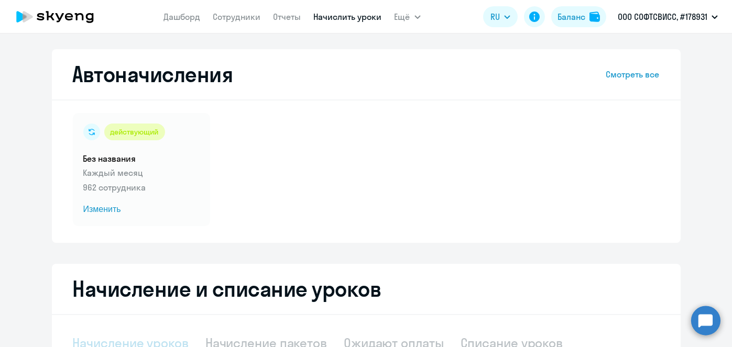
select select "10"
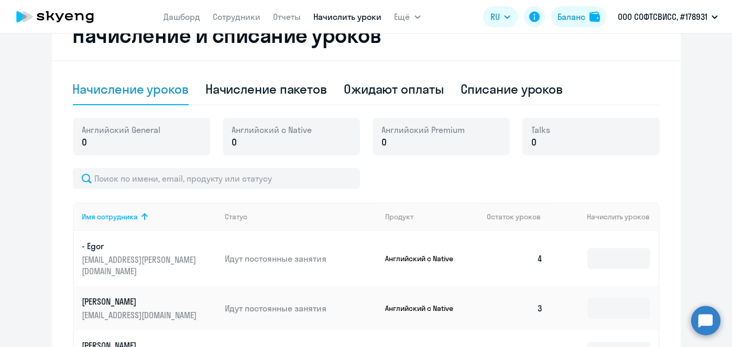
scroll to position [249, 0]
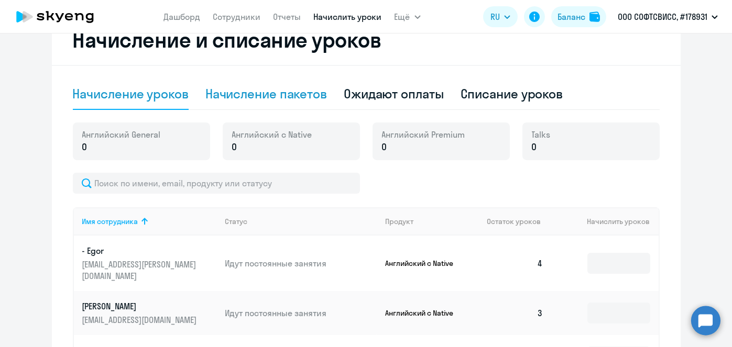
click at [306, 89] on div "Начисление пакетов" at bounding box center [266, 93] width 122 height 17
select select "10"
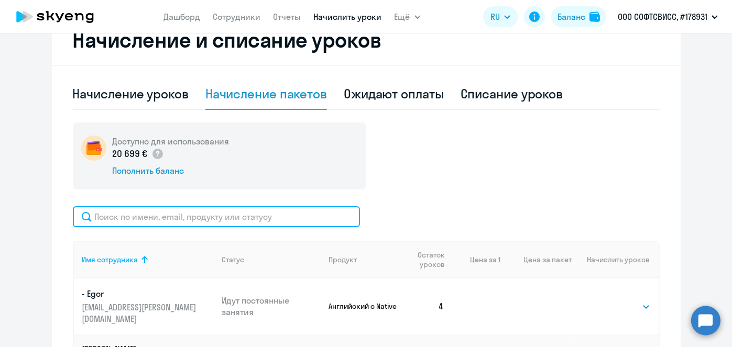
click at [294, 210] on input "text" at bounding box center [216, 216] width 287 height 21
paste input "Viranovskaia"
type input "Viranovskaia"
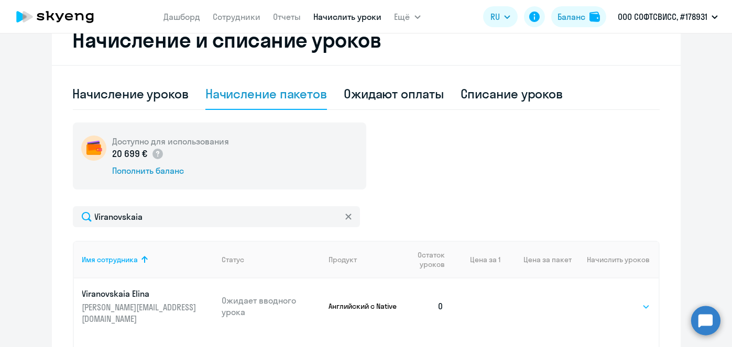
click at [637, 301] on select "Выбрать 1 4 5 9 10 13" at bounding box center [628, 307] width 43 height 13
select select "4"
click at [607, 301] on select "Выбрать 1 4 5 9 10 13" at bounding box center [628, 307] width 43 height 13
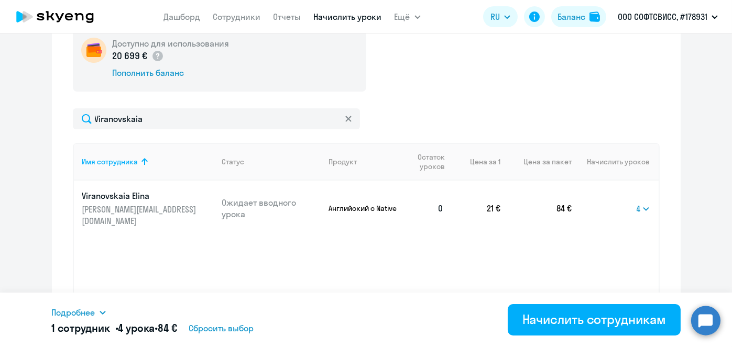
scroll to position [388, 0]
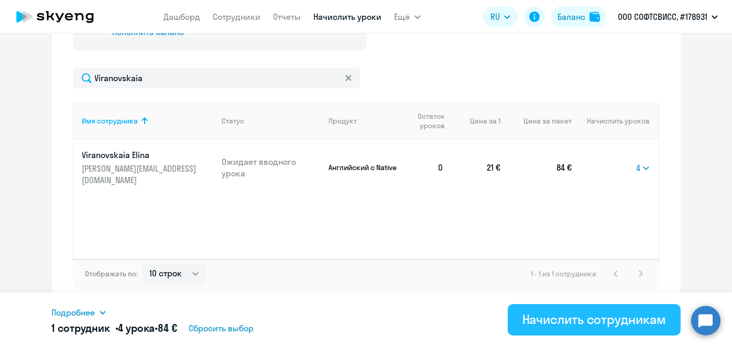
click at [590, 321] on div "Начислить сотрудникам" at bounding box center [594, 319] width 144 height 17
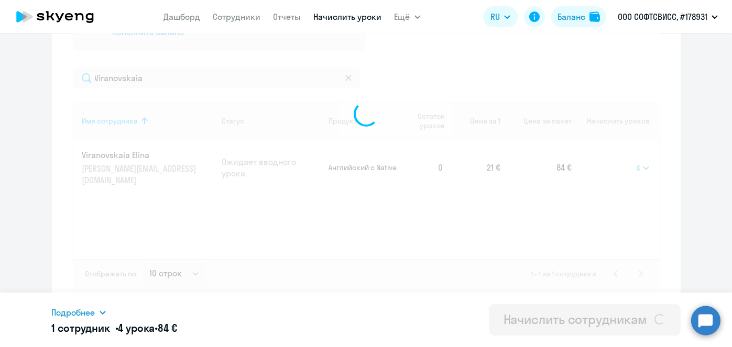
select select
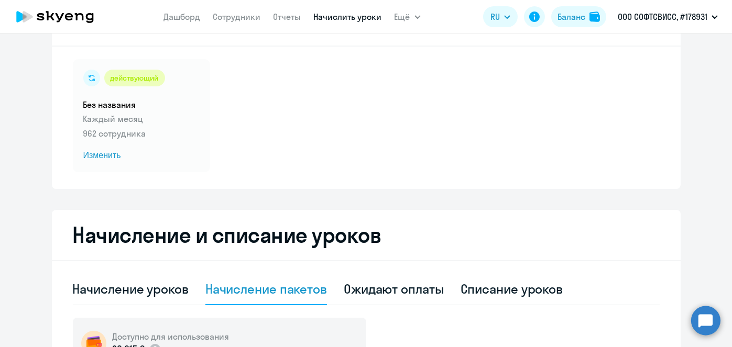
scroll to position [45, 0]
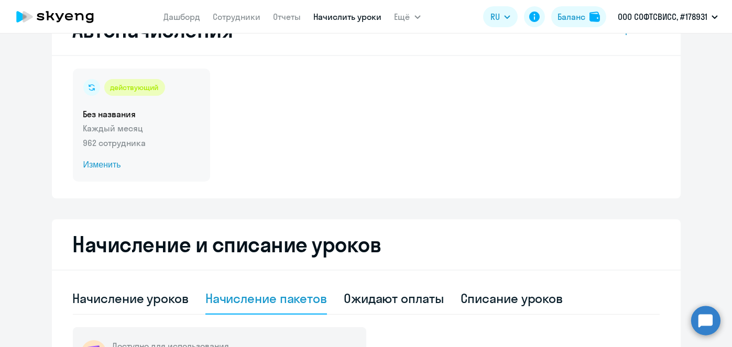
click at [103, 167] on span "Изменить" at bounding box center [141, 165] width 116 height 13
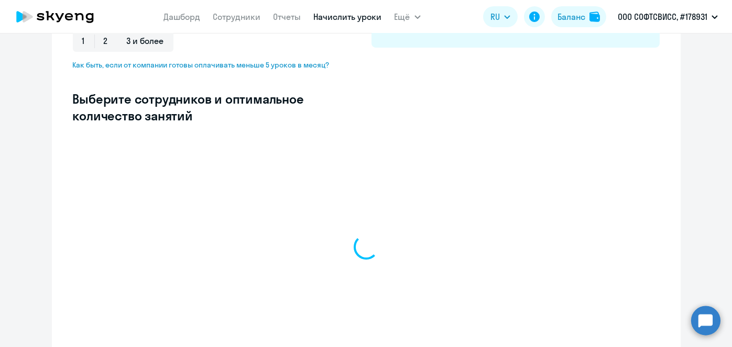
scroll to position [249, 0]
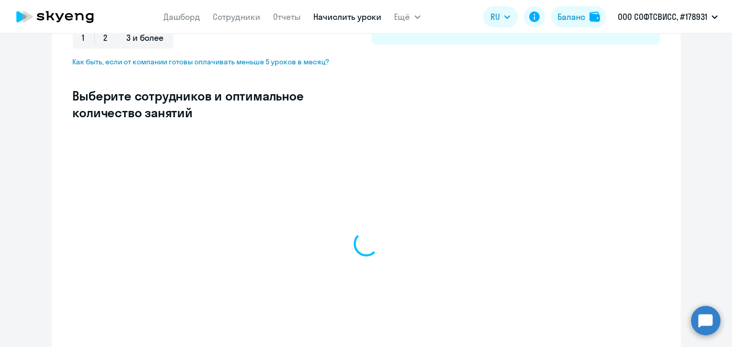
select select "10"
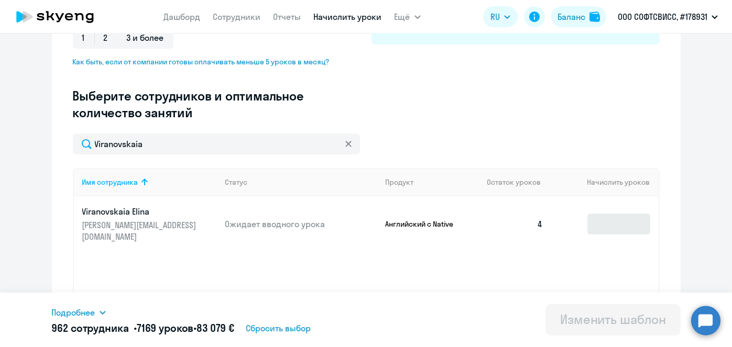
type input "Viranovskaia"
click at [616, 218] on input at bounding box center [618, 224] width 63 height 21
click at [609, 217] on input at bounding box center [618, 224] width 63 height 21
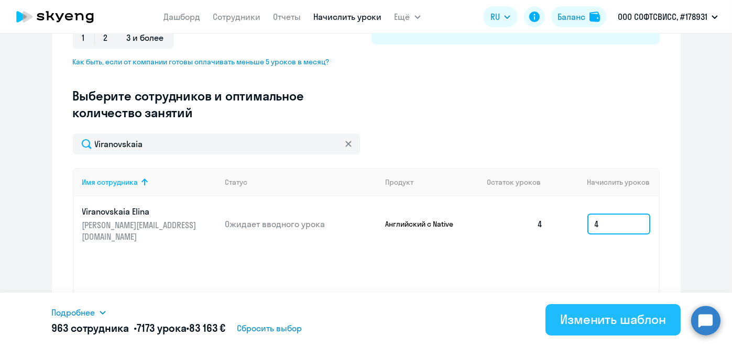
type input "4"
click at [622, 317] on div "Изменить шаблон" at bounding box center [613, 319] width 106 height 17
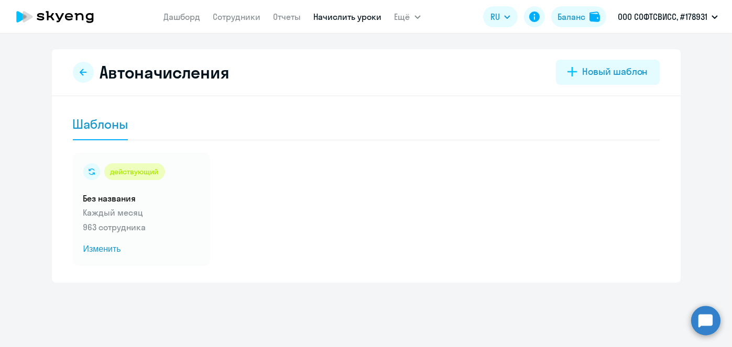
click at [342, 20] on link "Начислить уроки" at bounding box center [348, 17] width 68 height 10
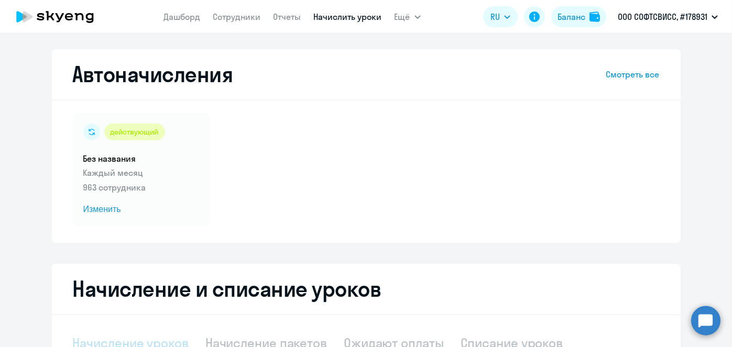
select select "10"
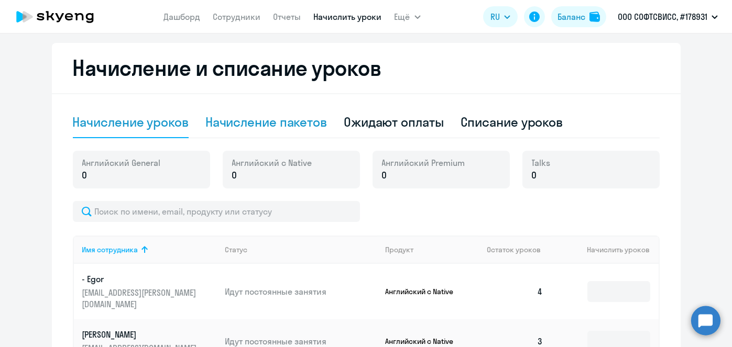
click at [284, 128] on div "Начисление пакетов" at bounding box center [266, 122] width 122 height 17
select select "10"
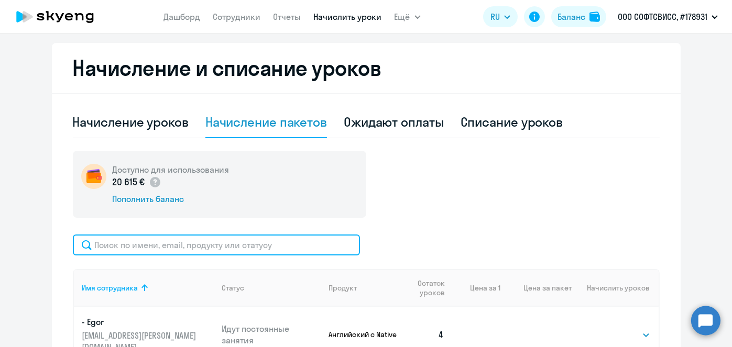
click at [304, 244] on input "text" at bounding box center [216, 245] width 287 height 21
paste input "Dziarkach"
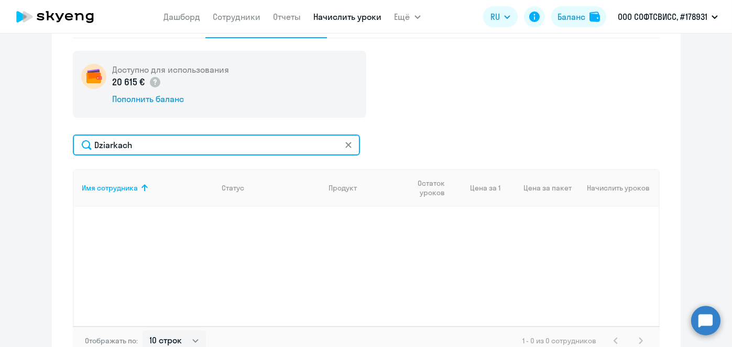
scroll to position [323, 0]
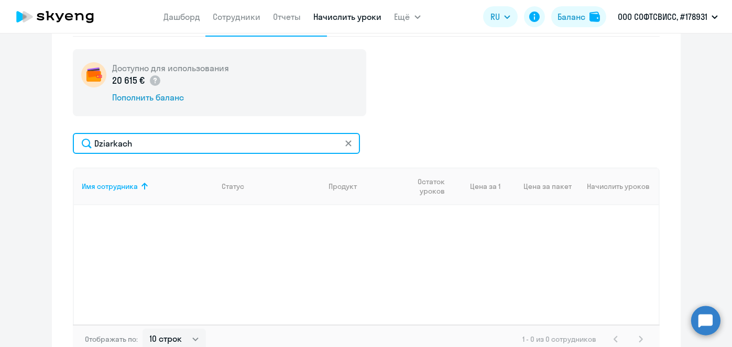
type input "Dziarkach"
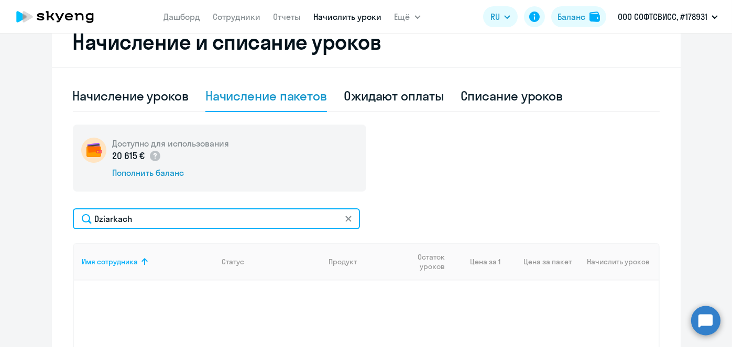
scroll to position [280, 0]
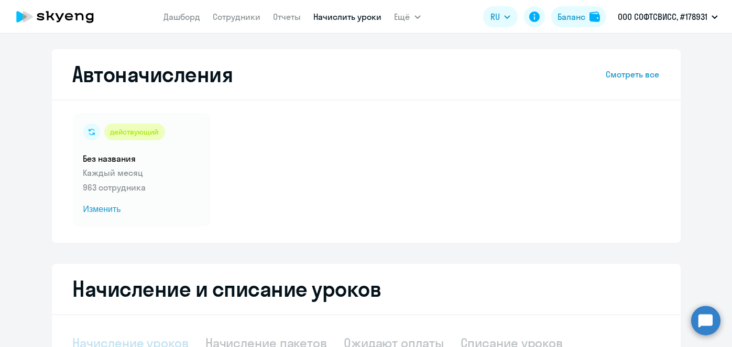
select select "10"
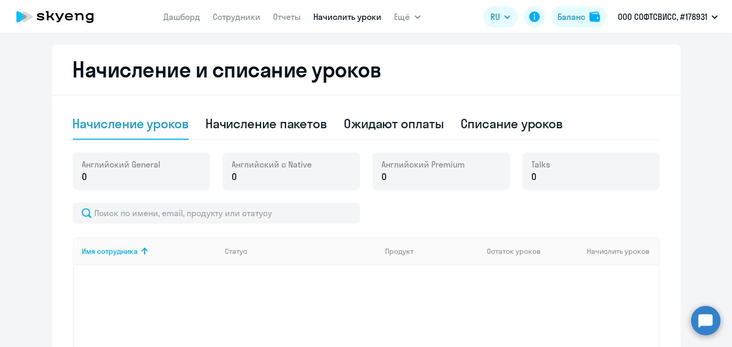
scroll to position [217, 0]
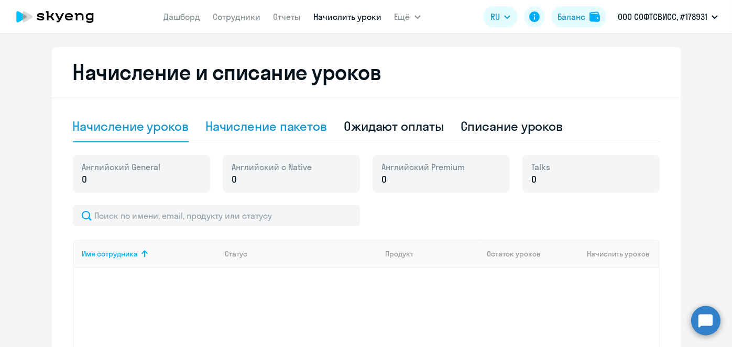
click at [294, 127] on div "Начисление пакетов" at bounding box center [266, 126] width 122 height 17
select select "10"
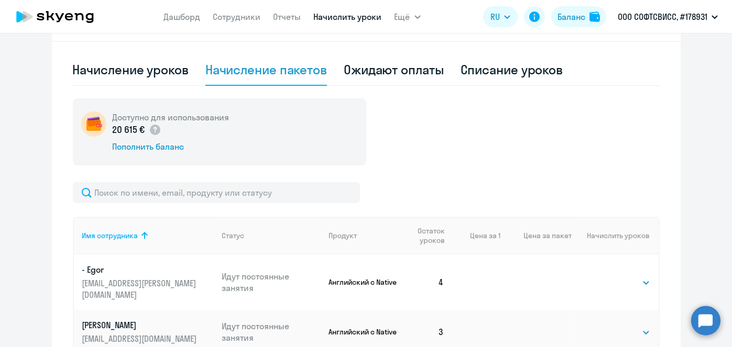
scroll to position [249, 0]
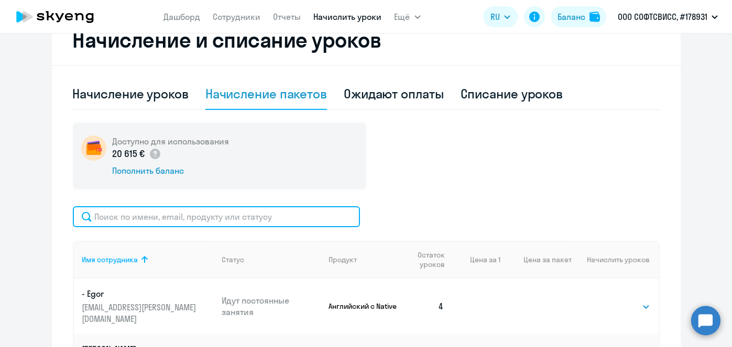
click at [286, 222] on input "text" at bounding box center [216, 216] width 287 height 21
paste input "Dziarkach"
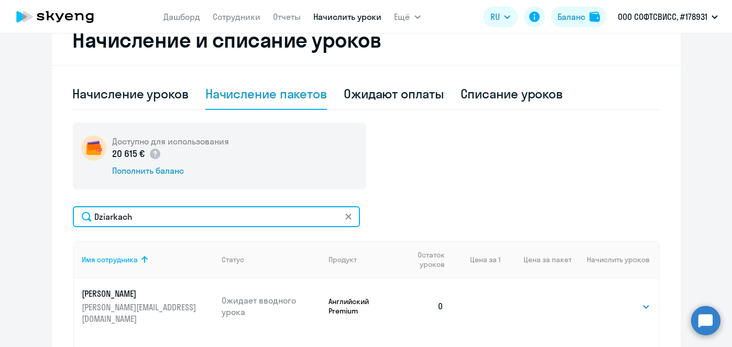
type input "Dziarkach"
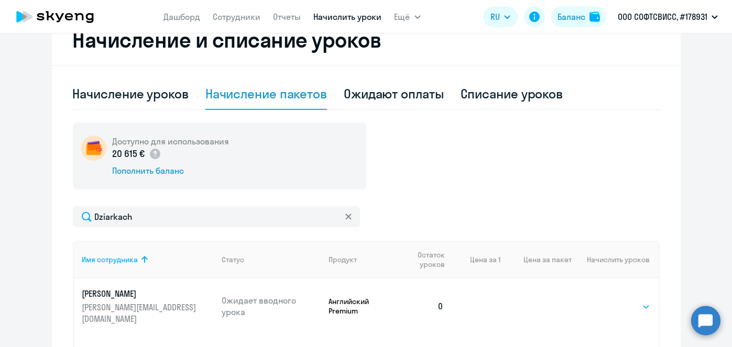
click at [637, 305] on select "Выбрать 8 16 32 64" at bounding box center [628, 307] width 43 height 13
select select "8"
click at [607, 301] on select "Выбрать 8 16 32 64" at bounding box center [628, 307] width 43 height 13
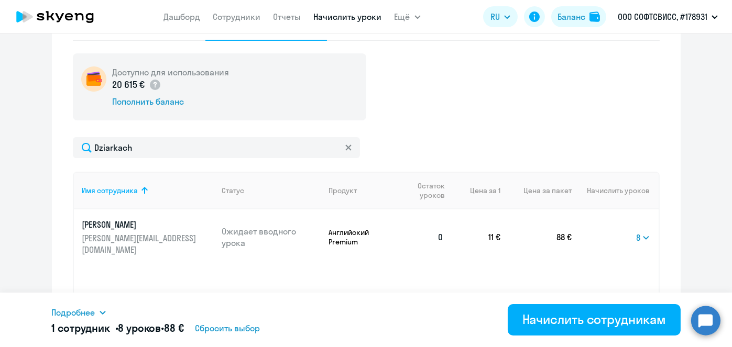
scroll to position [327, 0]
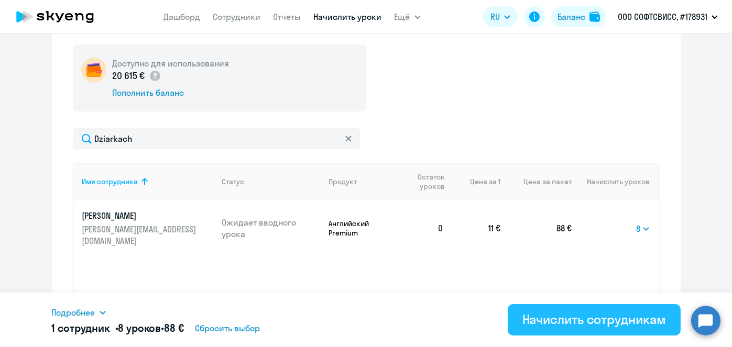
click at [629, 324] on div "Начислить сотрудникам" at bounding box center [594, 319] width 144 height 17
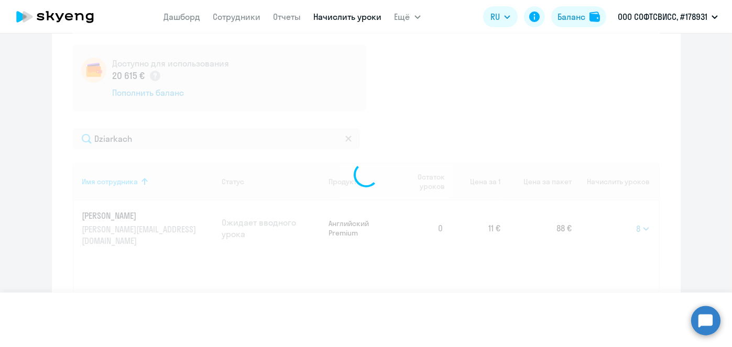
select select
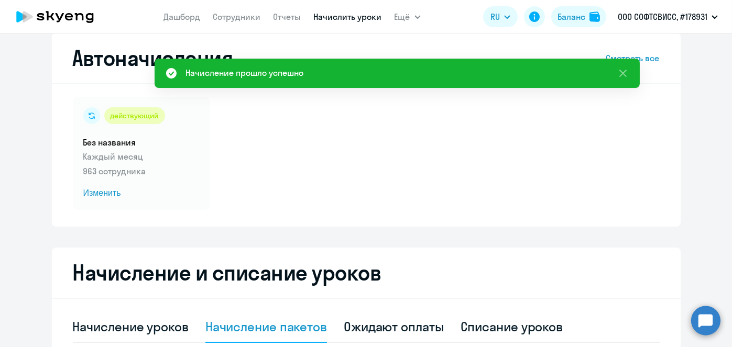
scroll to position [0, 0]
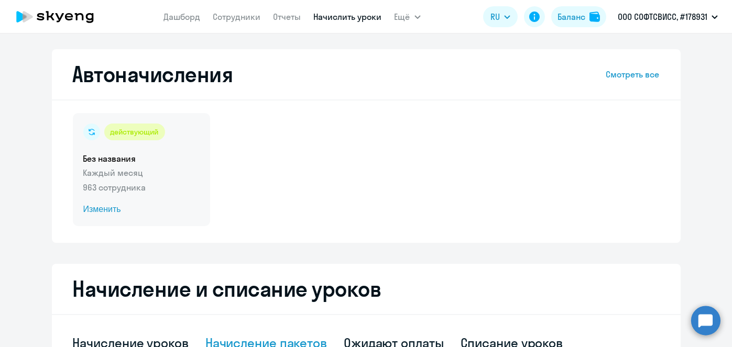
click at [107, 212] on span "Изменить" at bounding box center [141, 209] width 116 height 13
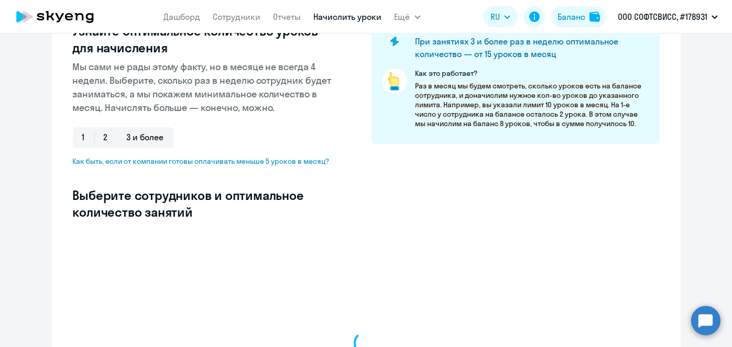
scroll to position [151, 0]
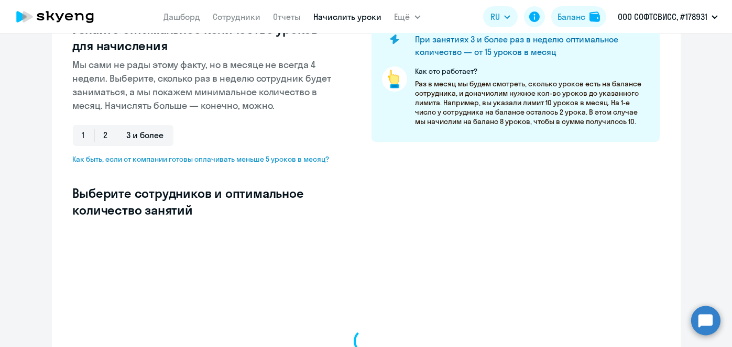
click at [305, 203] on h3 "Выберите сотрудников и оптимальное количество занятий" at bounding box center [205, 202] width 265 height 34
select select "10"
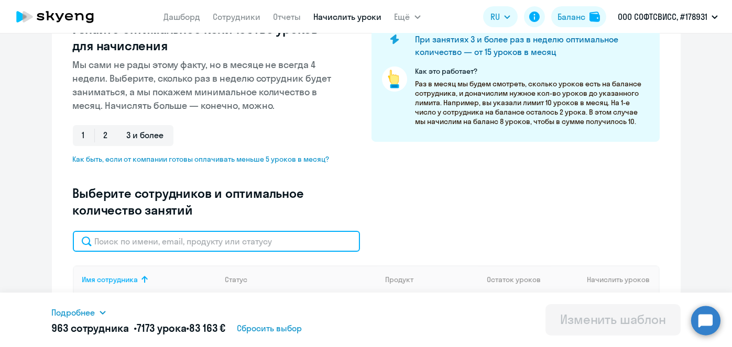
click at [270, 231] on input "text" at bounding box center [216, 241] width 287 height 21
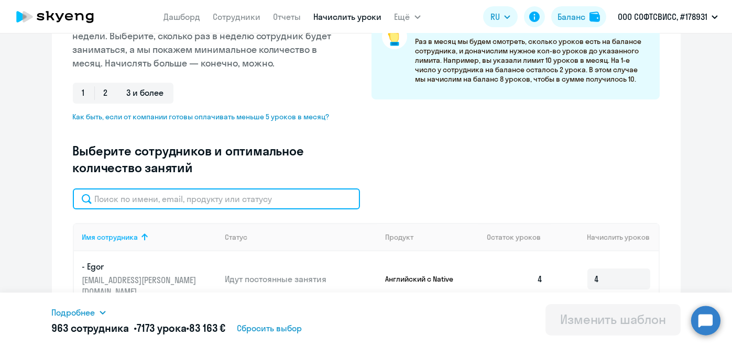
paste input "Dziarkach"
type input "Dziarkach"
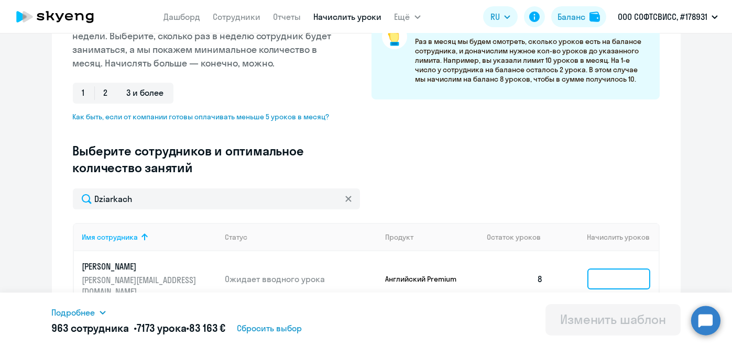
click at [620, 270] on input at bounding box center [618, 279] width 63 height 21
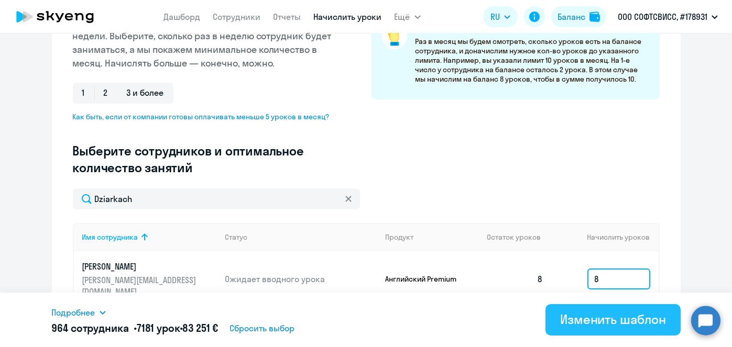
type input "8"
click at [640, 322] on div "Изменить шаблон" at bounding box center [613, 319] width 106 height 17
